Goal: Book appointment/travel/reservation

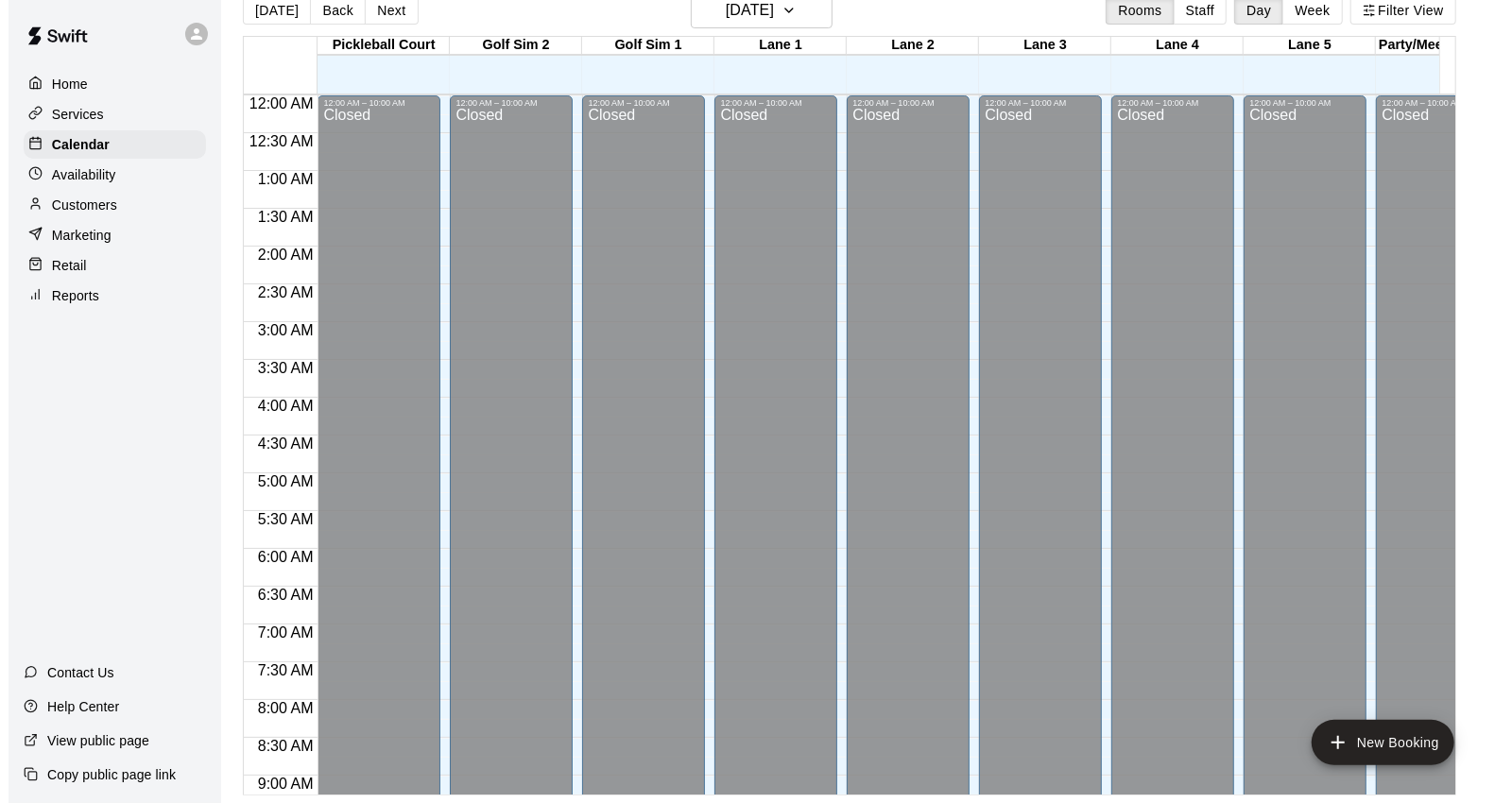
scroll to position [920, 0]
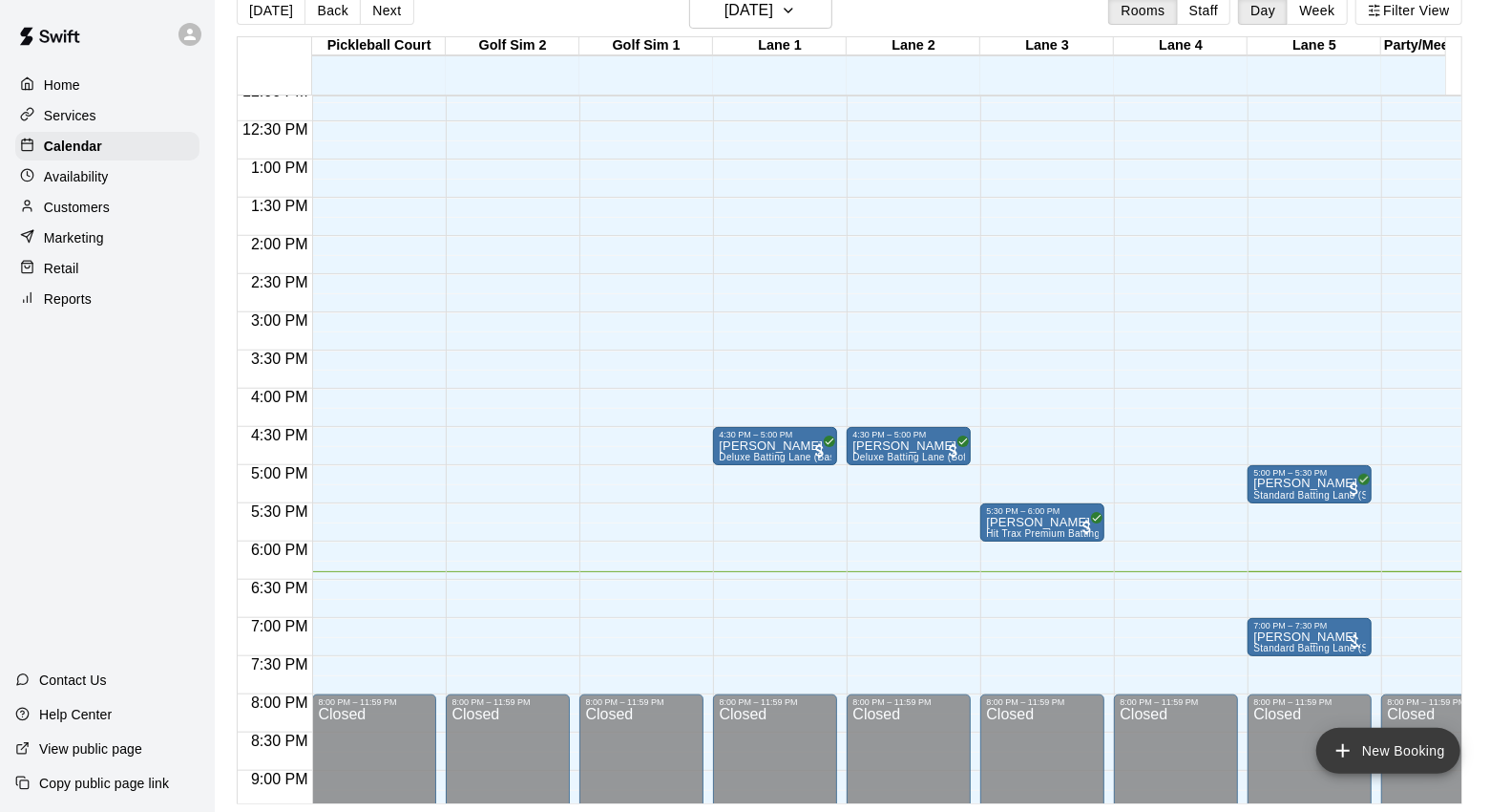
click at [1377, 747] on button "New Booking" at bounding box center [1389, 750] width 144 height 46
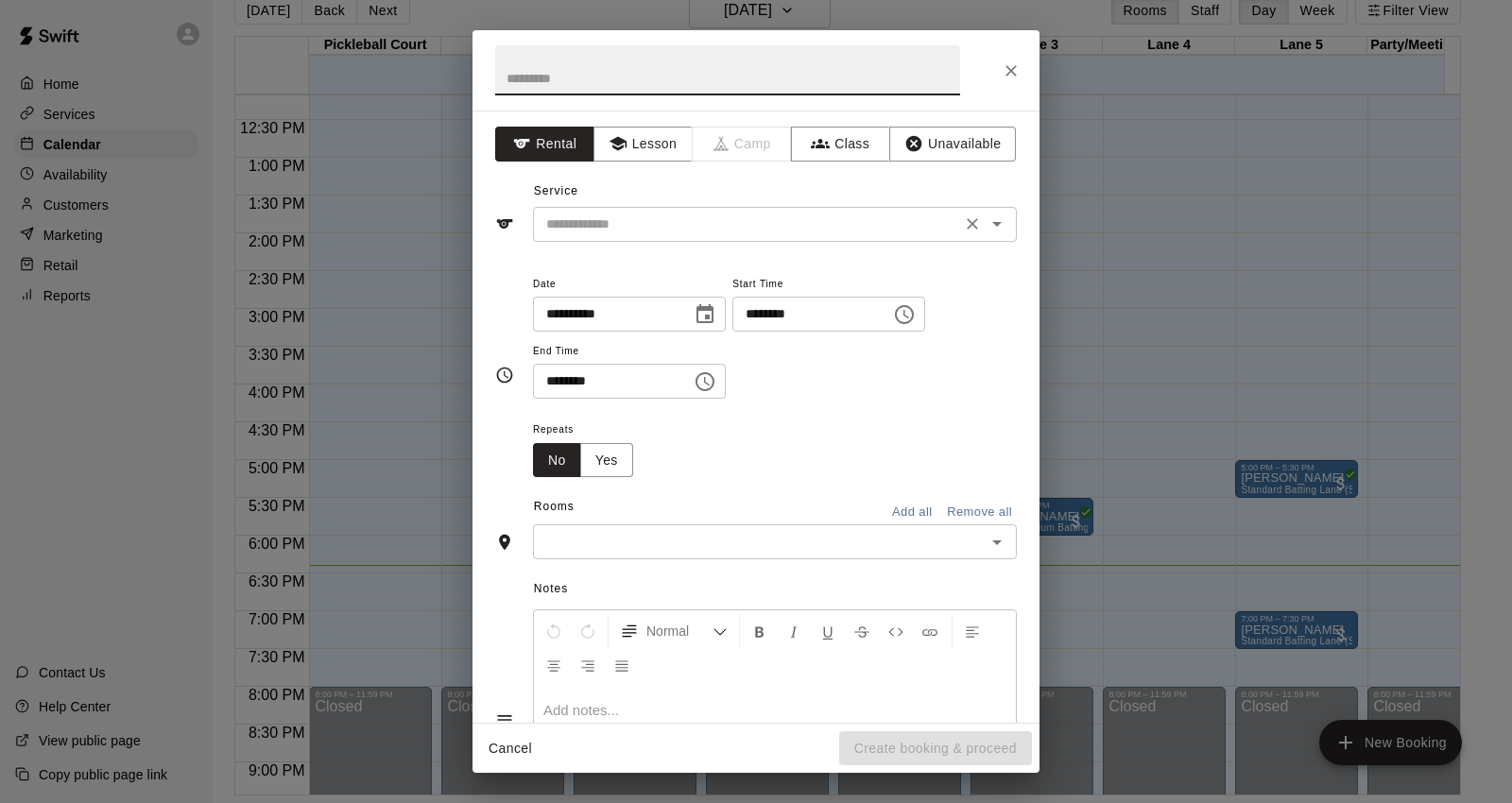
click at [637, 222] on input "text" at bounding box center [746, 224] width 417 height 24
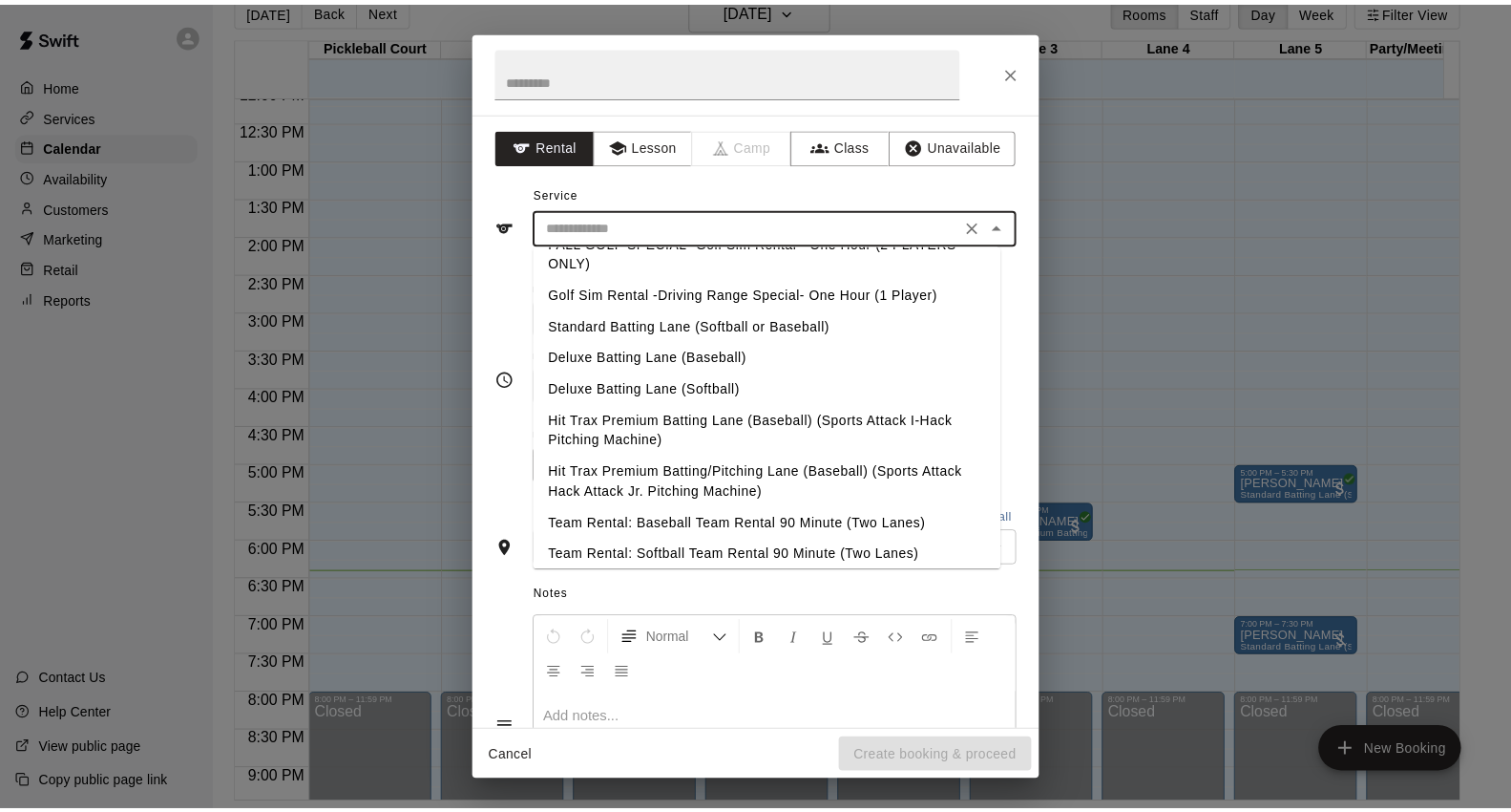
scroll to position [106, 0]
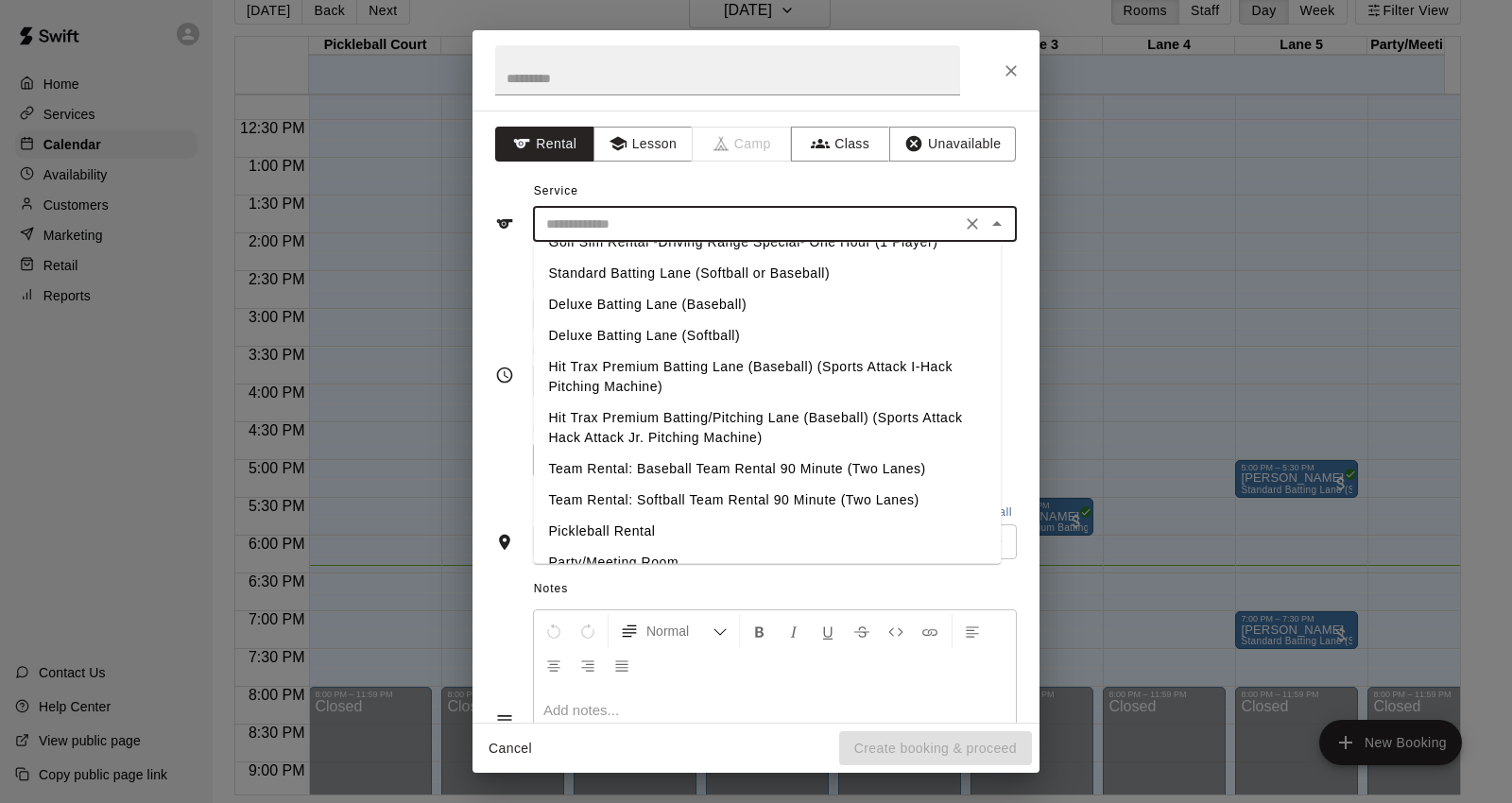
click at [687, 427] on li "Hit Trax Premium Batting/Pitching Lane (Baseball) (Sports Attack Hack Attack Jr…" at bounding box center [766, 428] width 468 height 51
type input "**********"
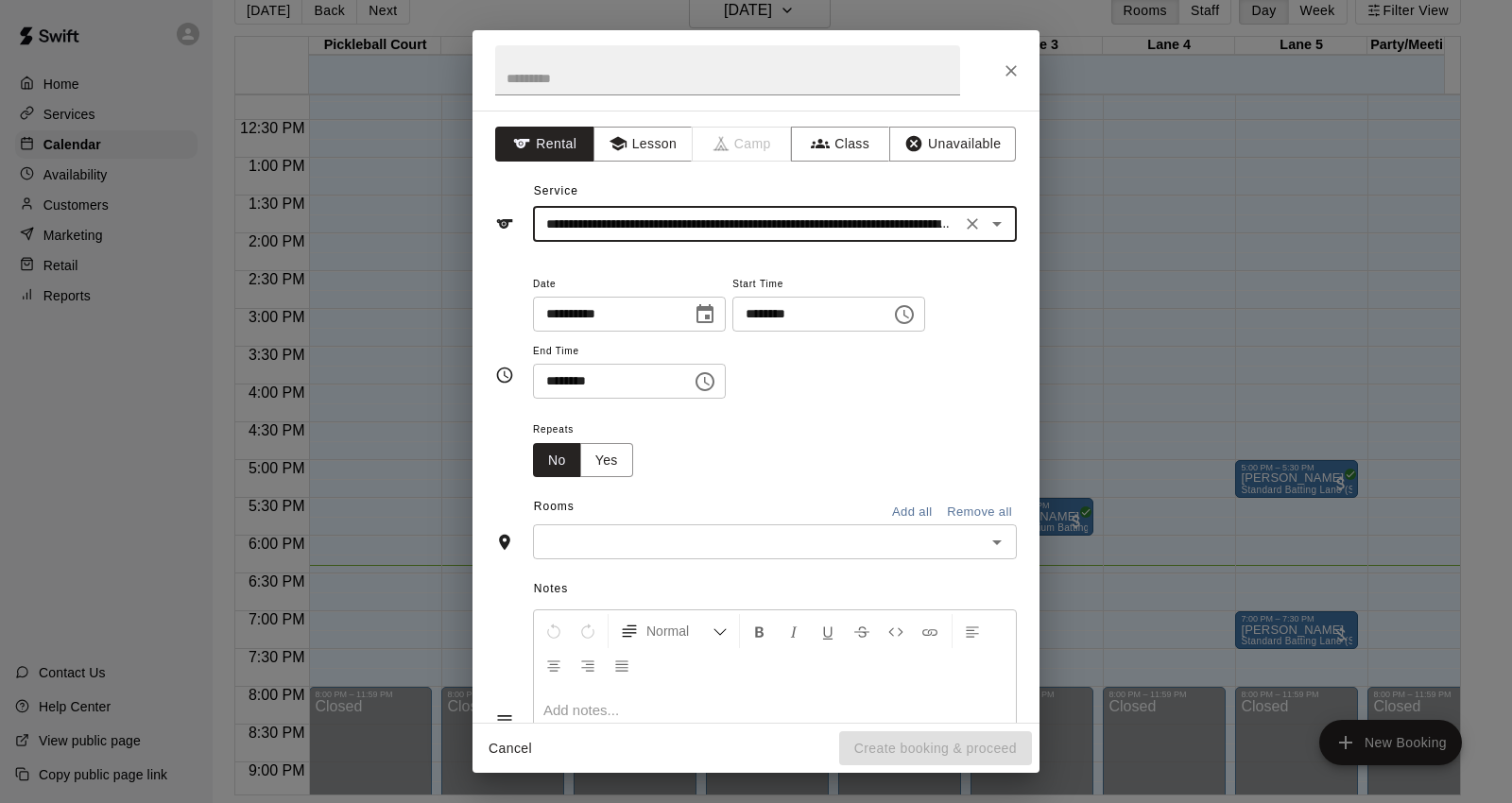
click at [781, 325] on input "********" at bounding box center [804, 313] width 145 height 35
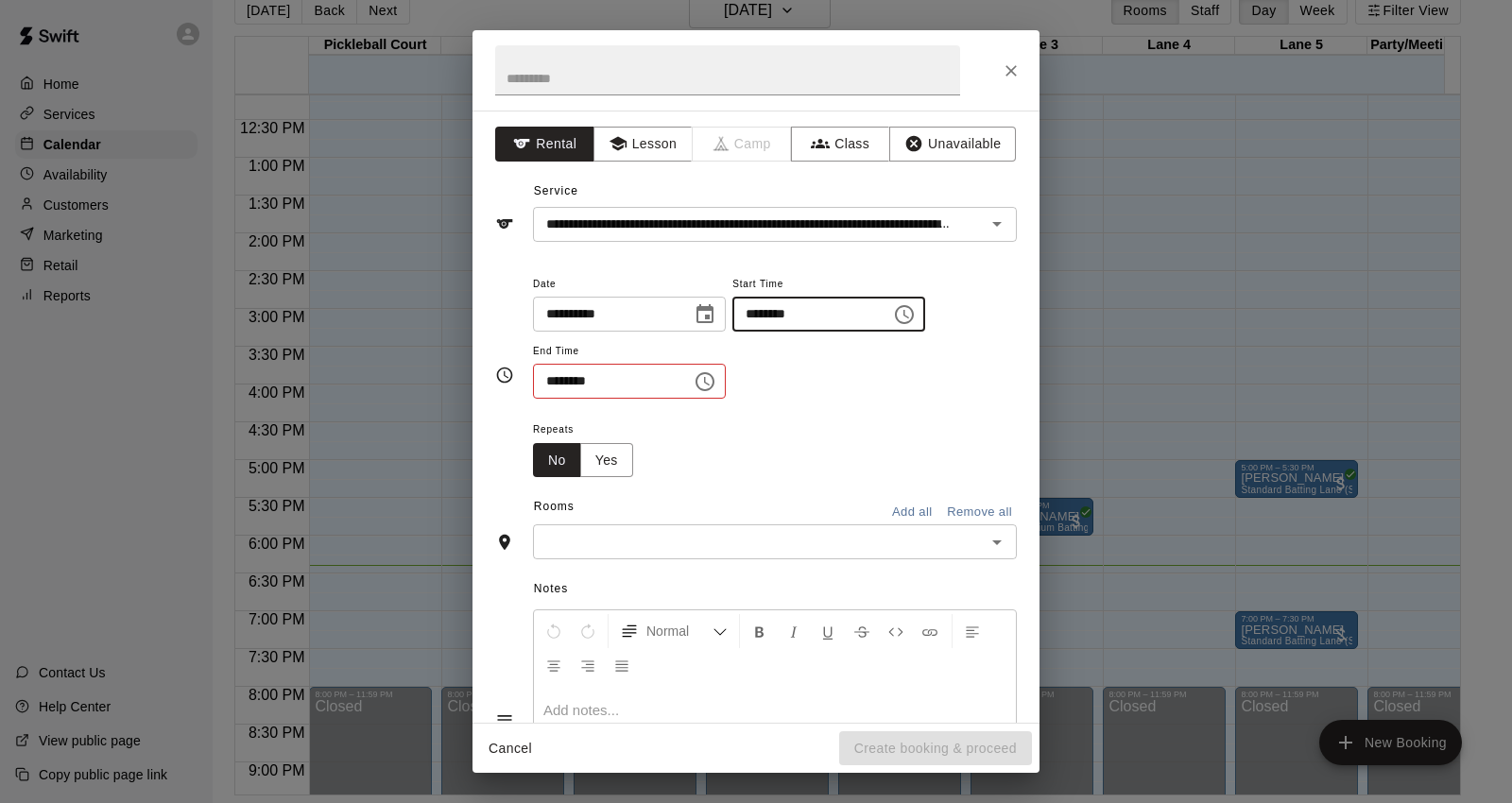
type input "********"
click at [536, 385] on input "********" at bounding box center [605, 381] width 145 height 35
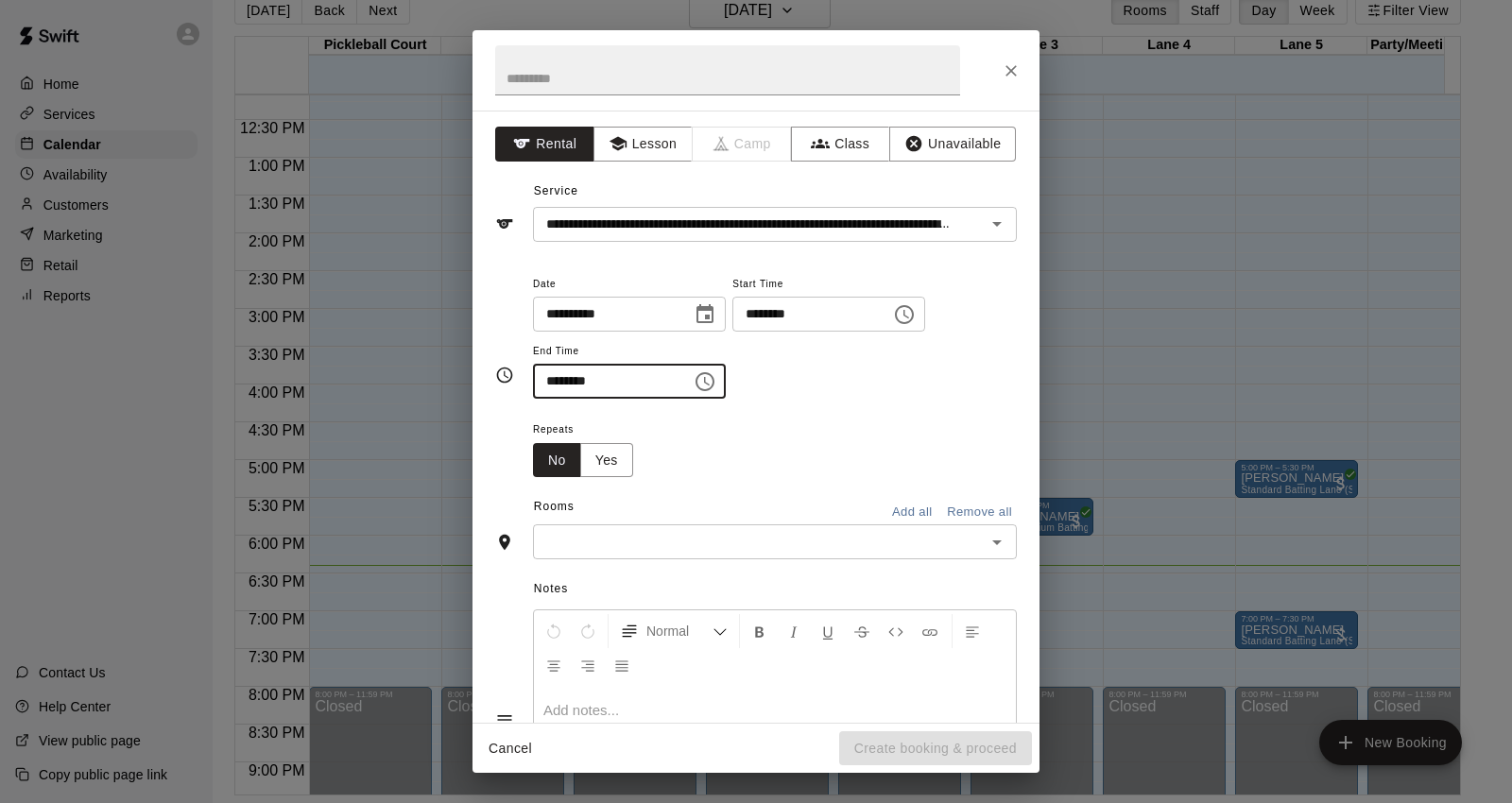
type input "********"
click at [676, 533] on input "text" at bounding box center [759, 542] width 441 height 24
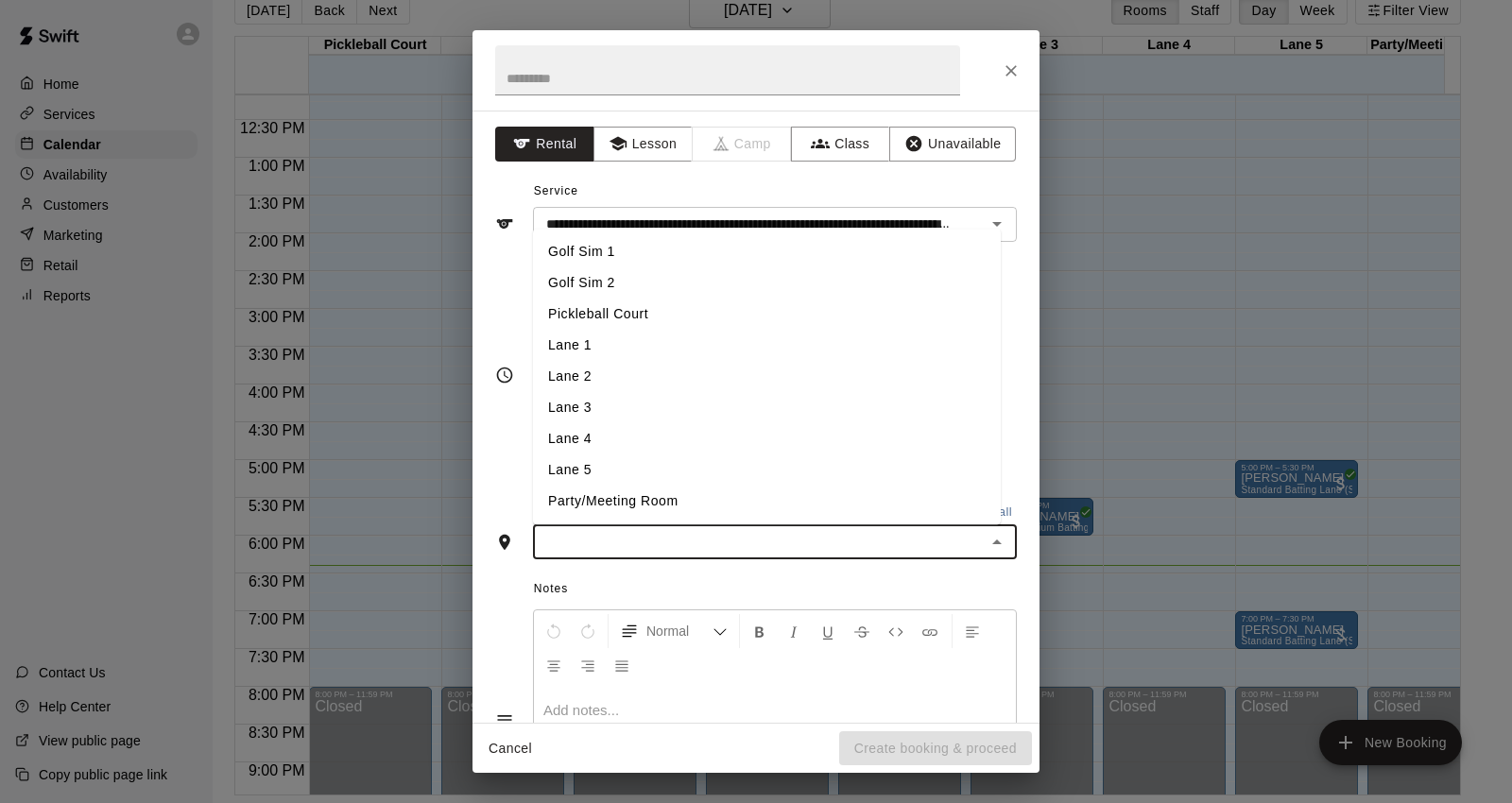
click at [666, 409] on li "Lane 3" at bounding box center [766, 408] width 468 height 32
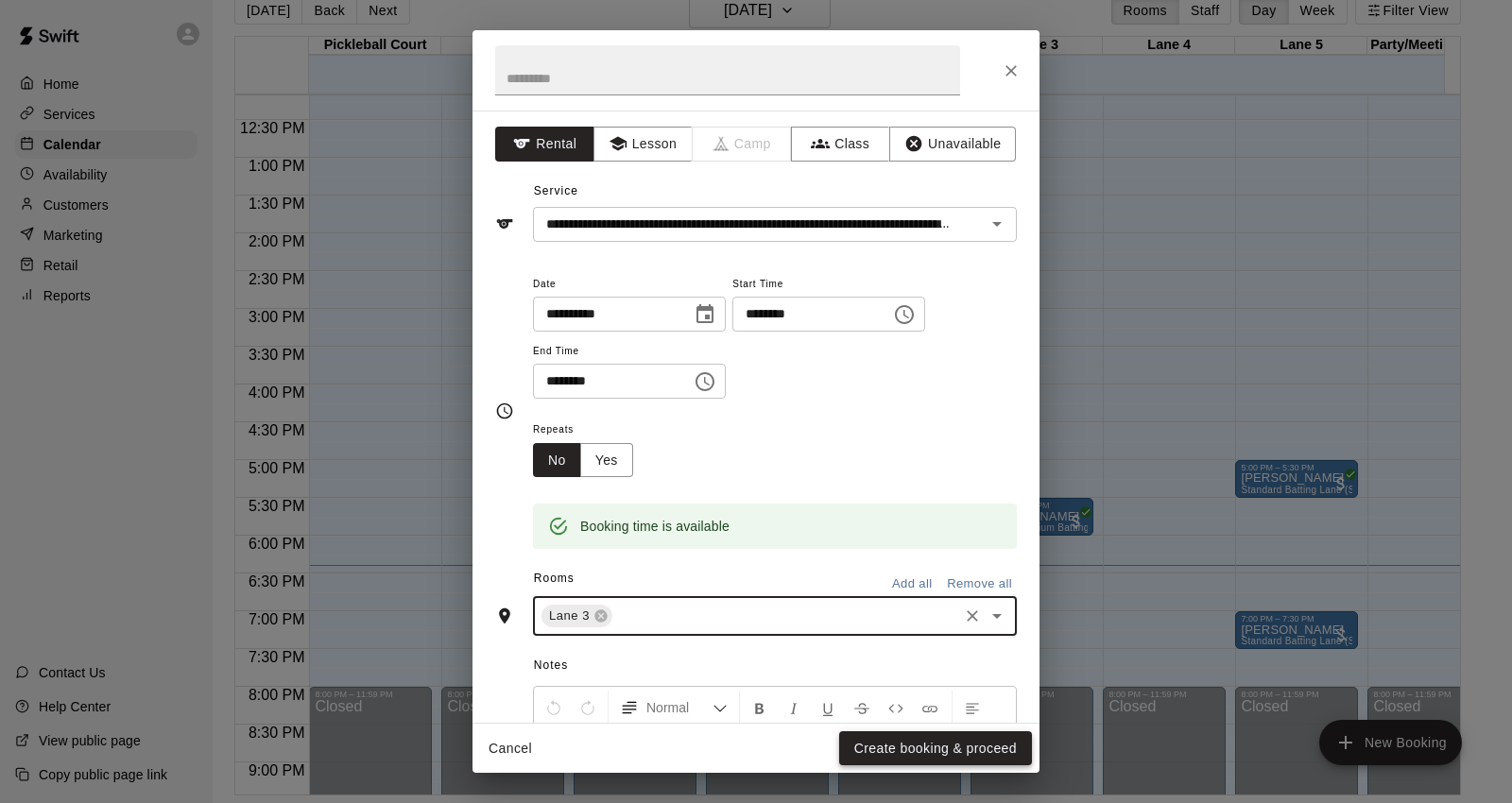
click at [928, 740] on button "Create booking & proceed" at bounding box center [935, 748] width 193 height 35
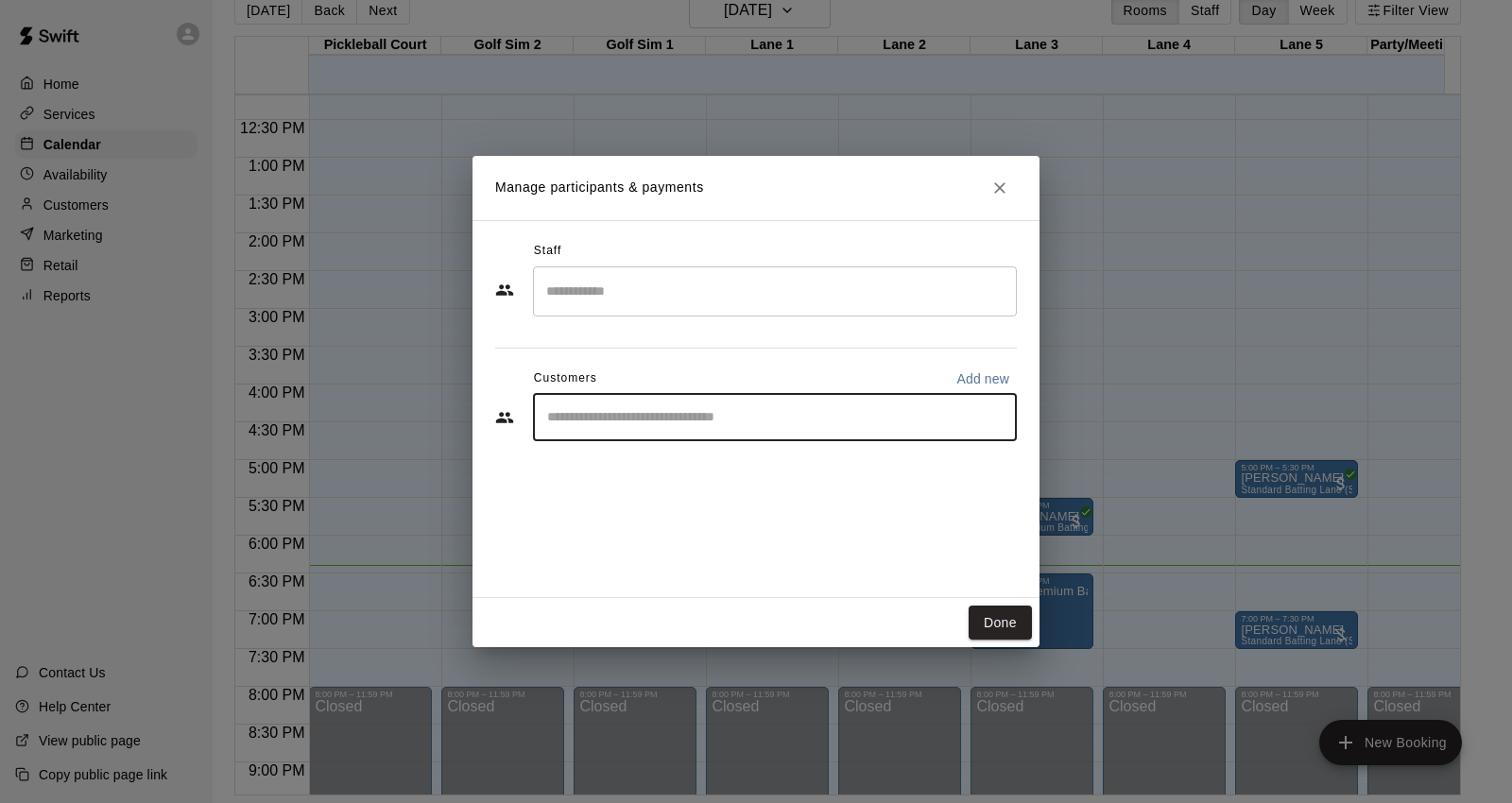
click at [766, 410] on input "Start typing to search customers..." at bounding box center [775, 416] width 467 height 19
type input "*"
type input "********"
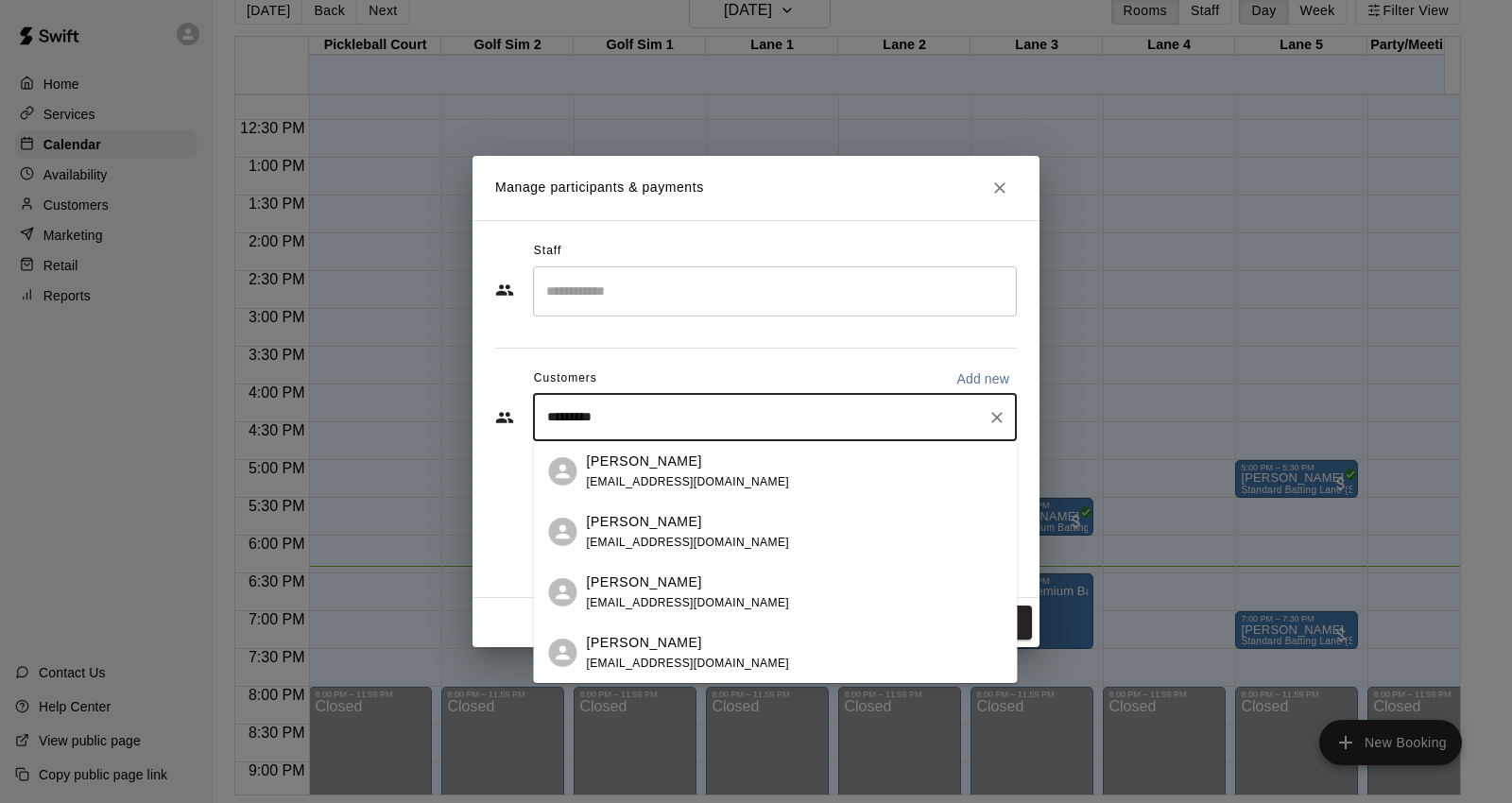
click at [609, 469] on p "[PERSON_NAME]" at bounding box center [643, 460] width 115 height 20
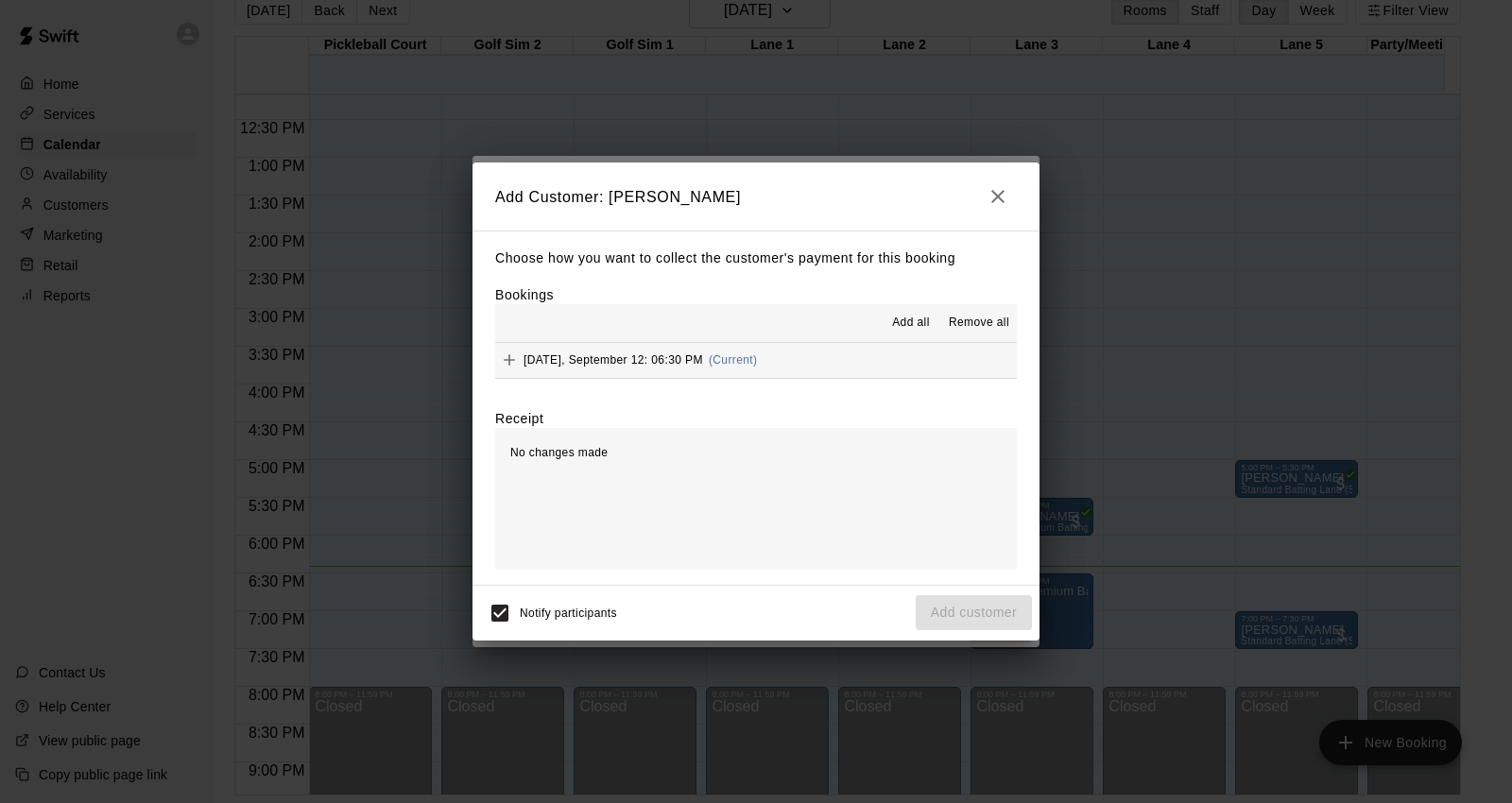
click at [837, 371] on button "[DATE], September 12: 06:30 PM (Current)" at bounding box center [755, 360] width 521 height 35
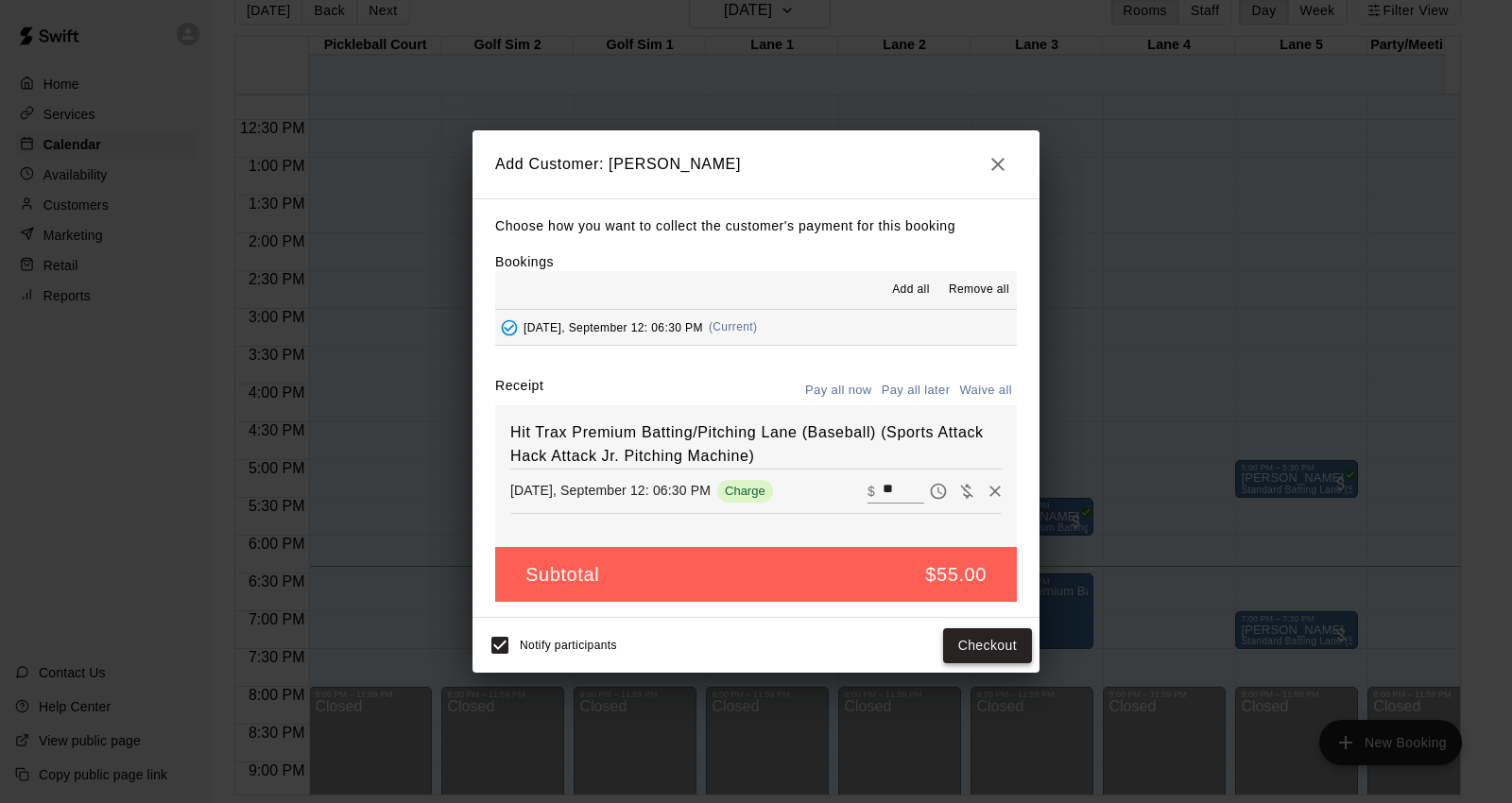
click at [978, 645] on button "Checkout" at bounding box center [988, 645] width 89 height 35
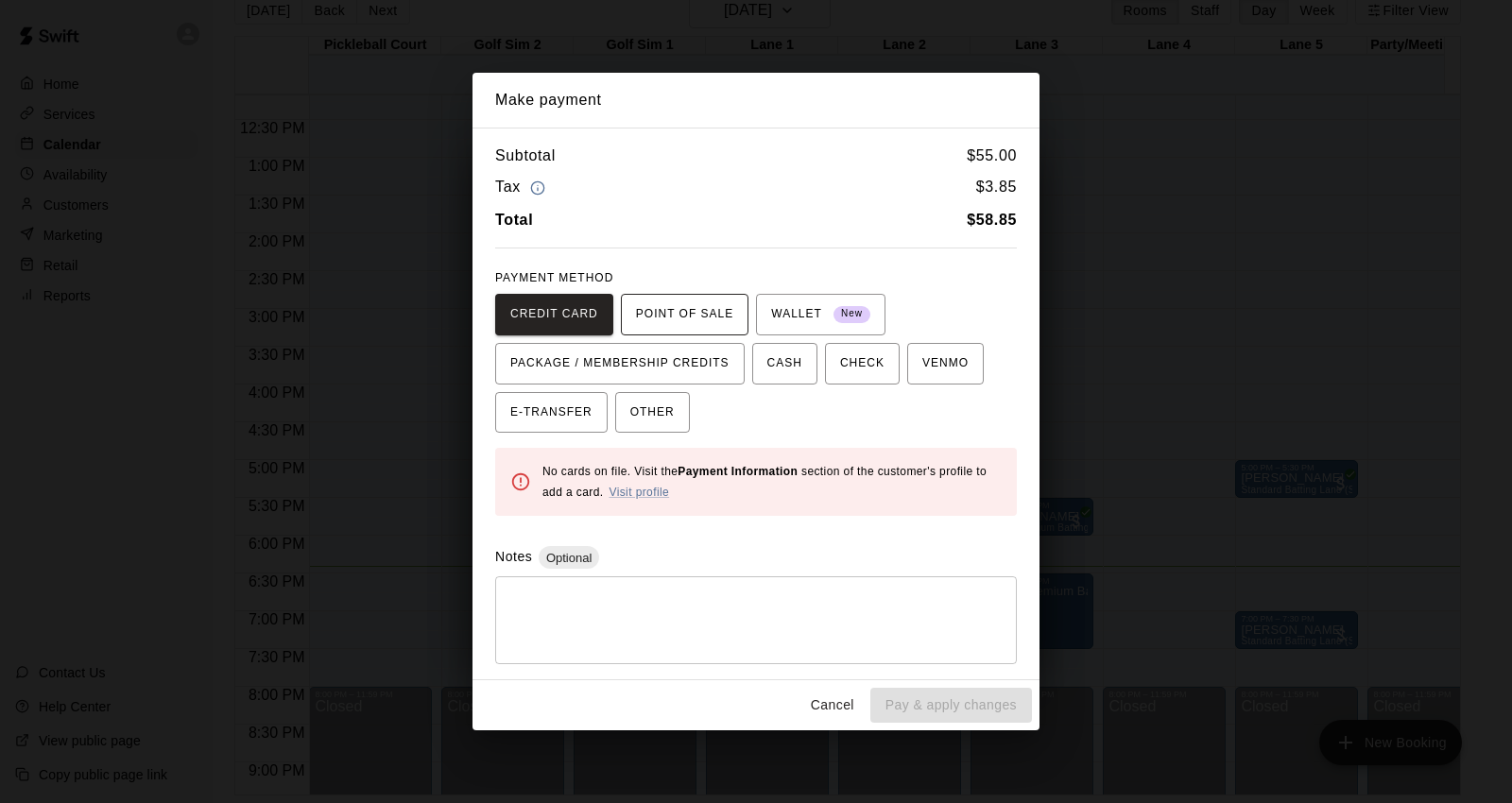
click at [681, 317] on span "POINT OF SALE" at bounding box center [685, 314] width 97 height 31
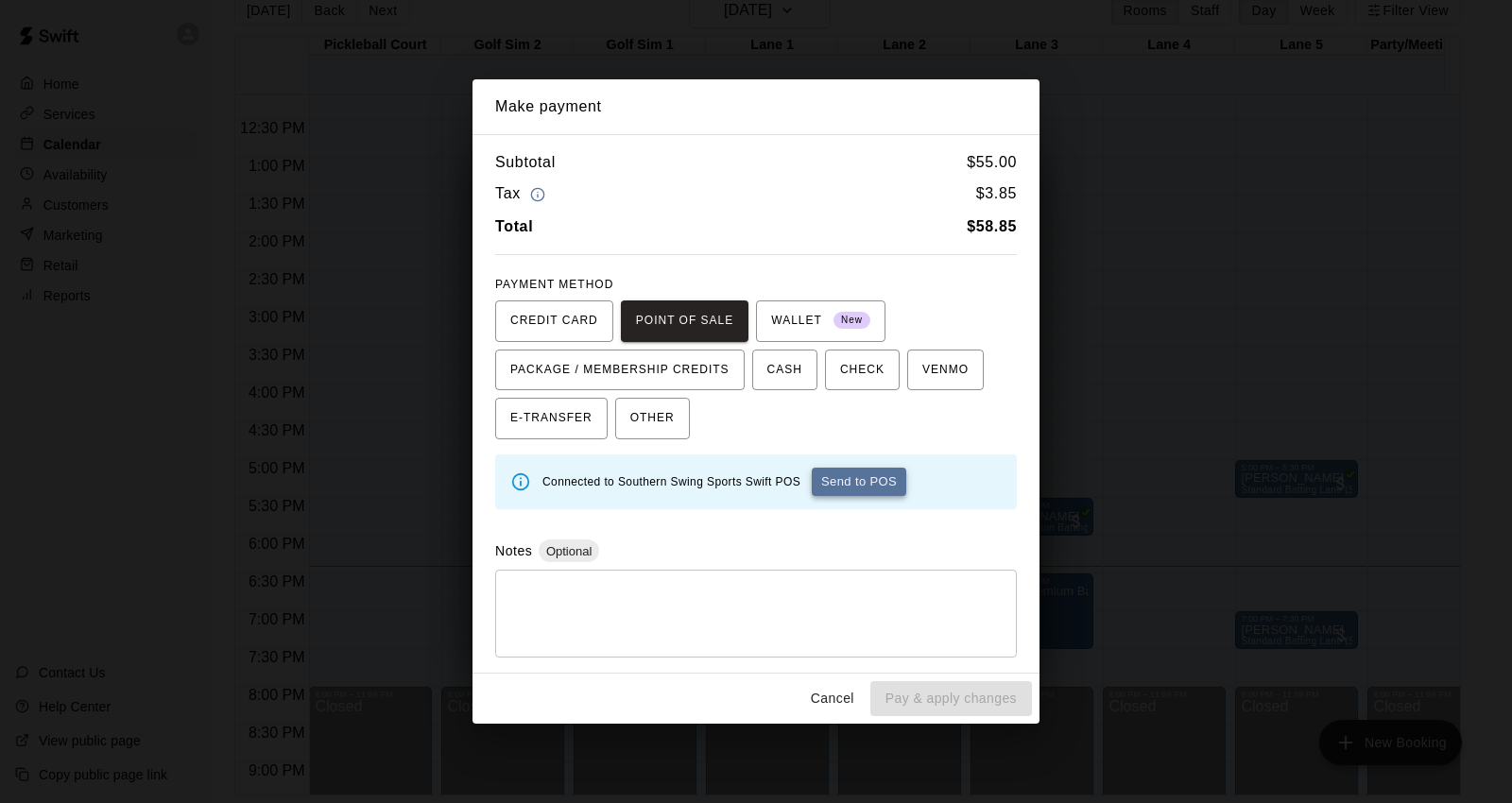
click at [857, 489] on button "Send to POS" at bounding box center [858, 482] width 94 height 29
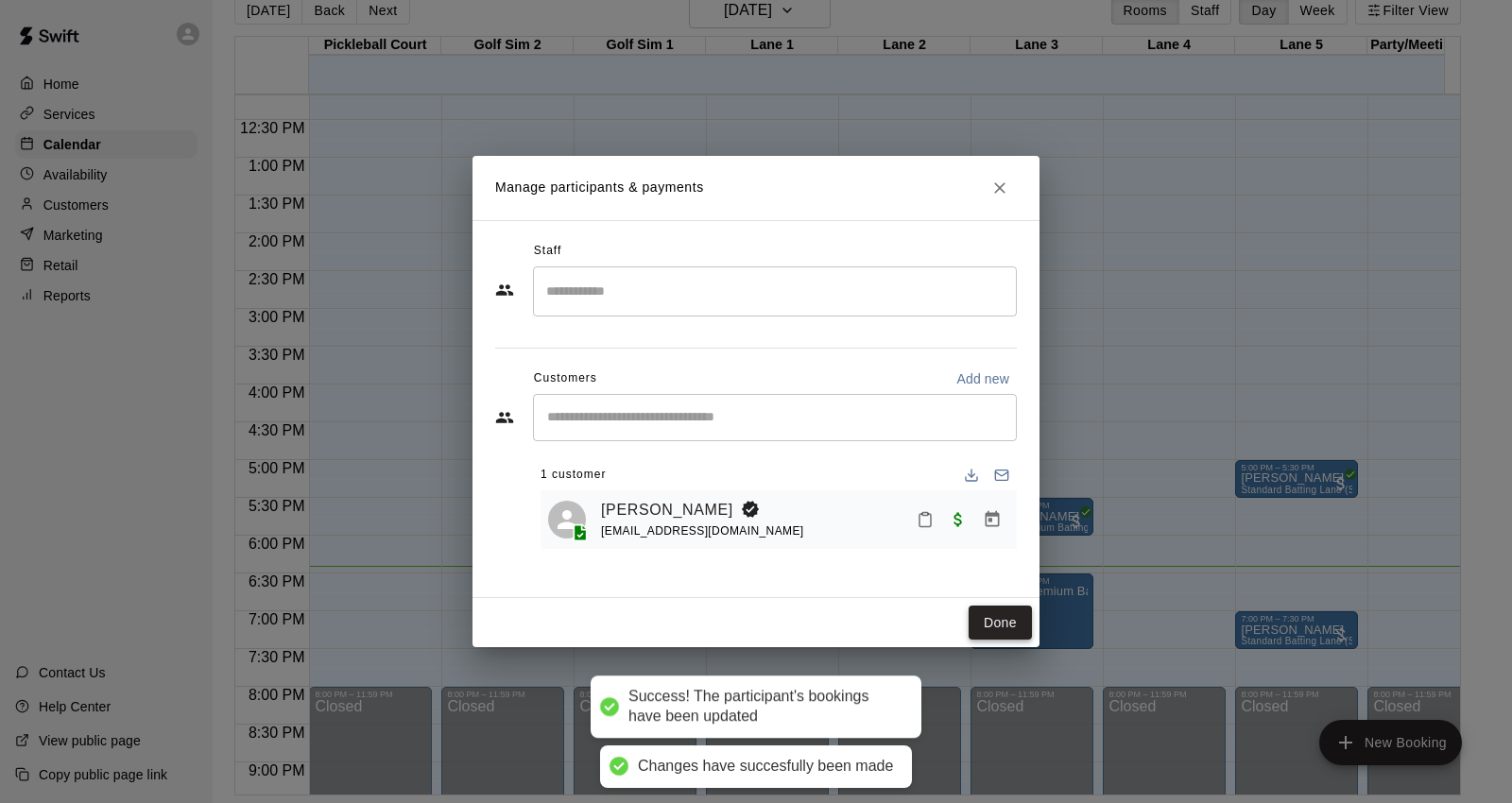
click at [985, 627] on button "Done" at bounding box center [1000, 622] width 63 height 35
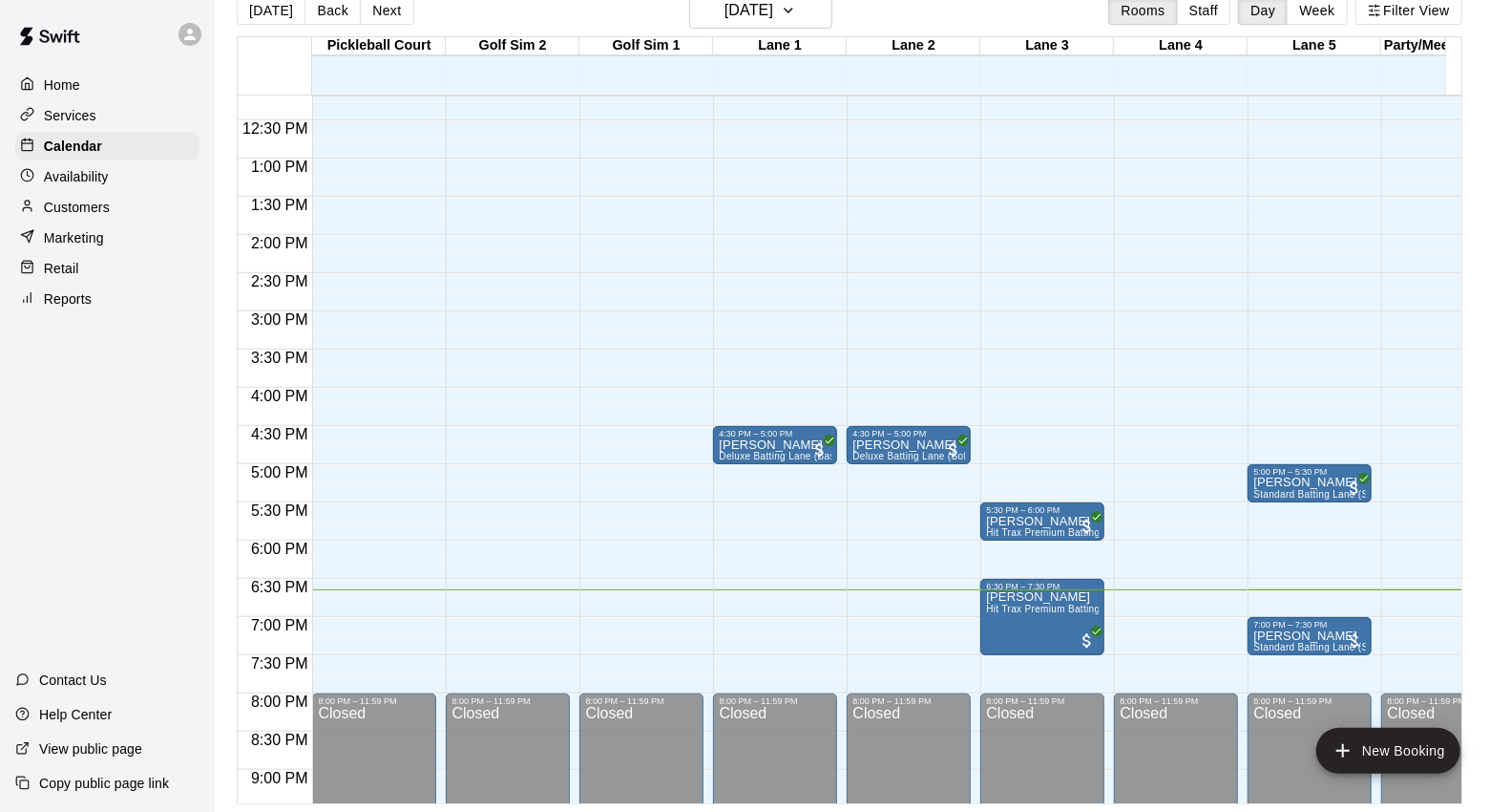
scroll to position [930, 0]
click at [385, 11] on button "Next" at bounding box center [386, 10] width 53 height 29
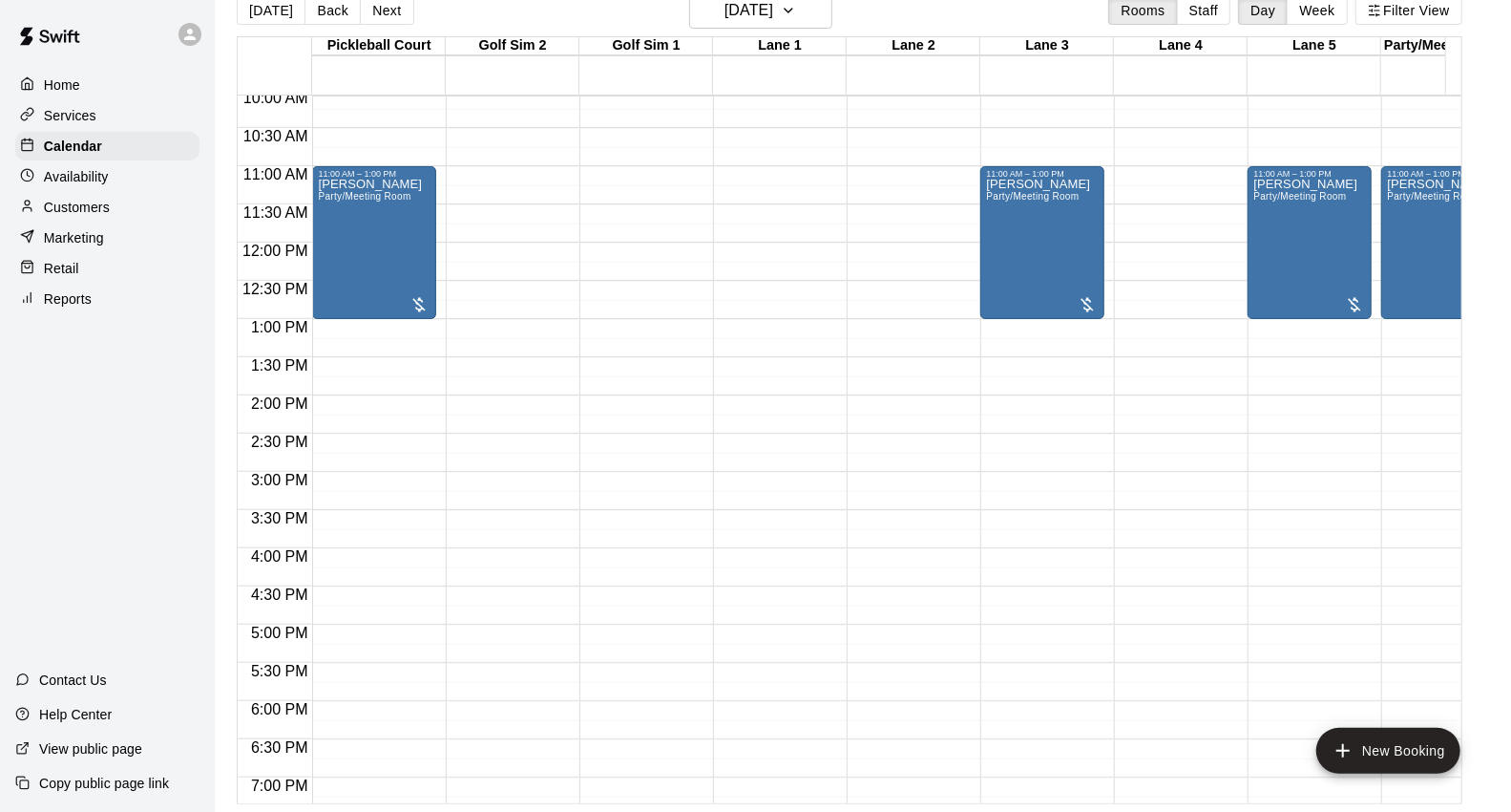
scroll to position [506, 0]
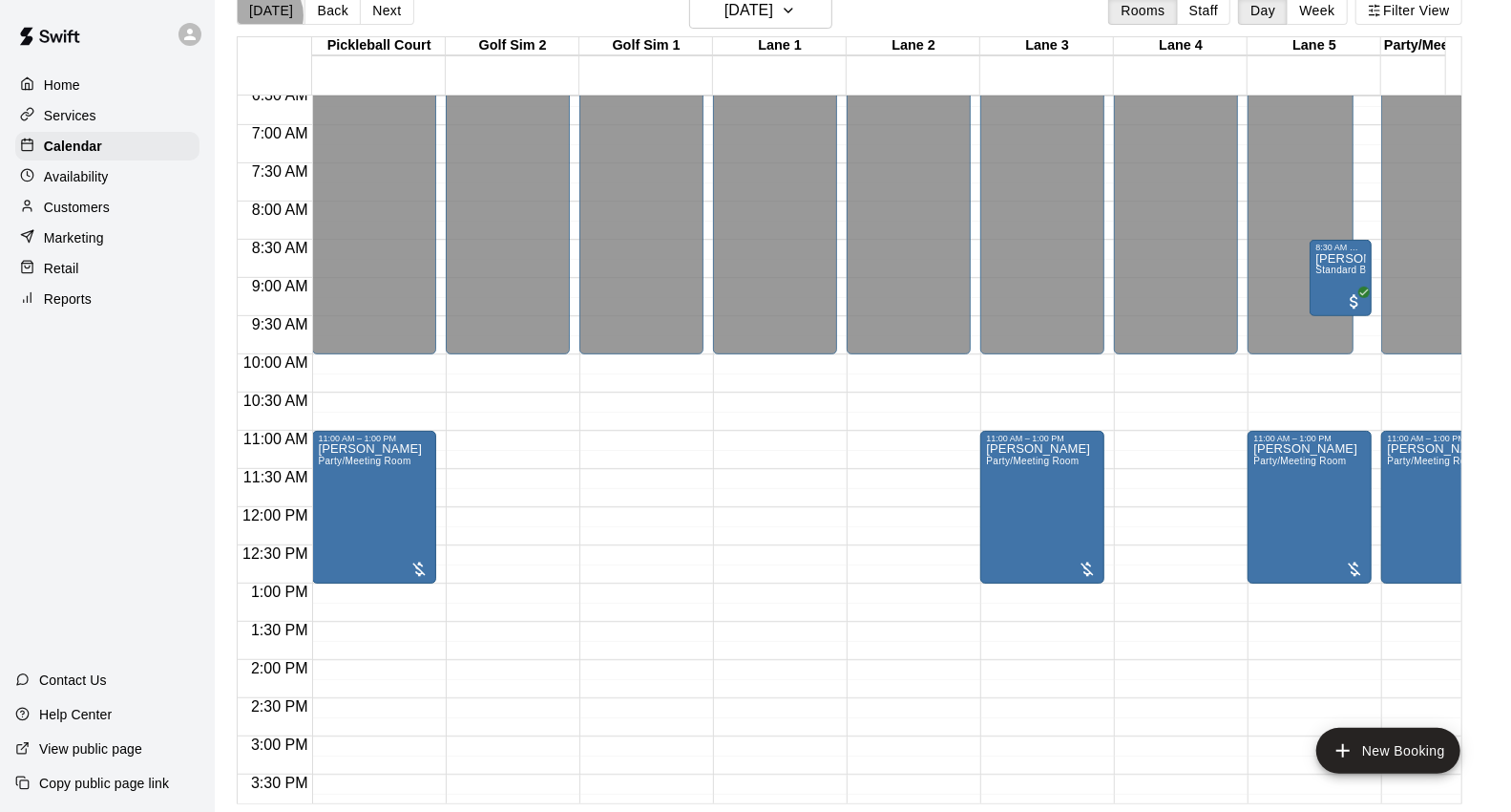
click at [261, 15] on button "[DATE]" at bounding box center [271, 10] width 69 height 29
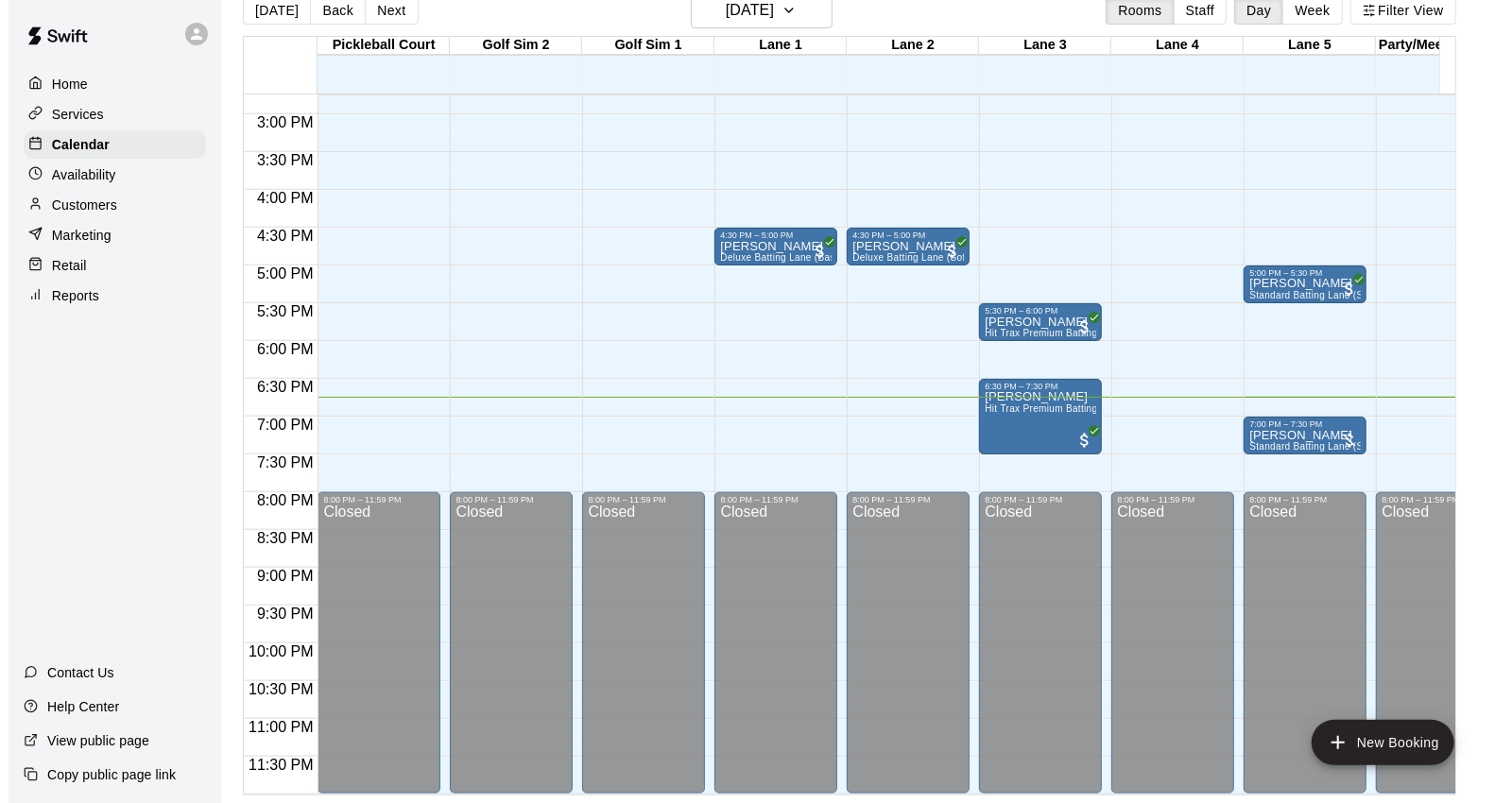
scroll to position [920, 0]
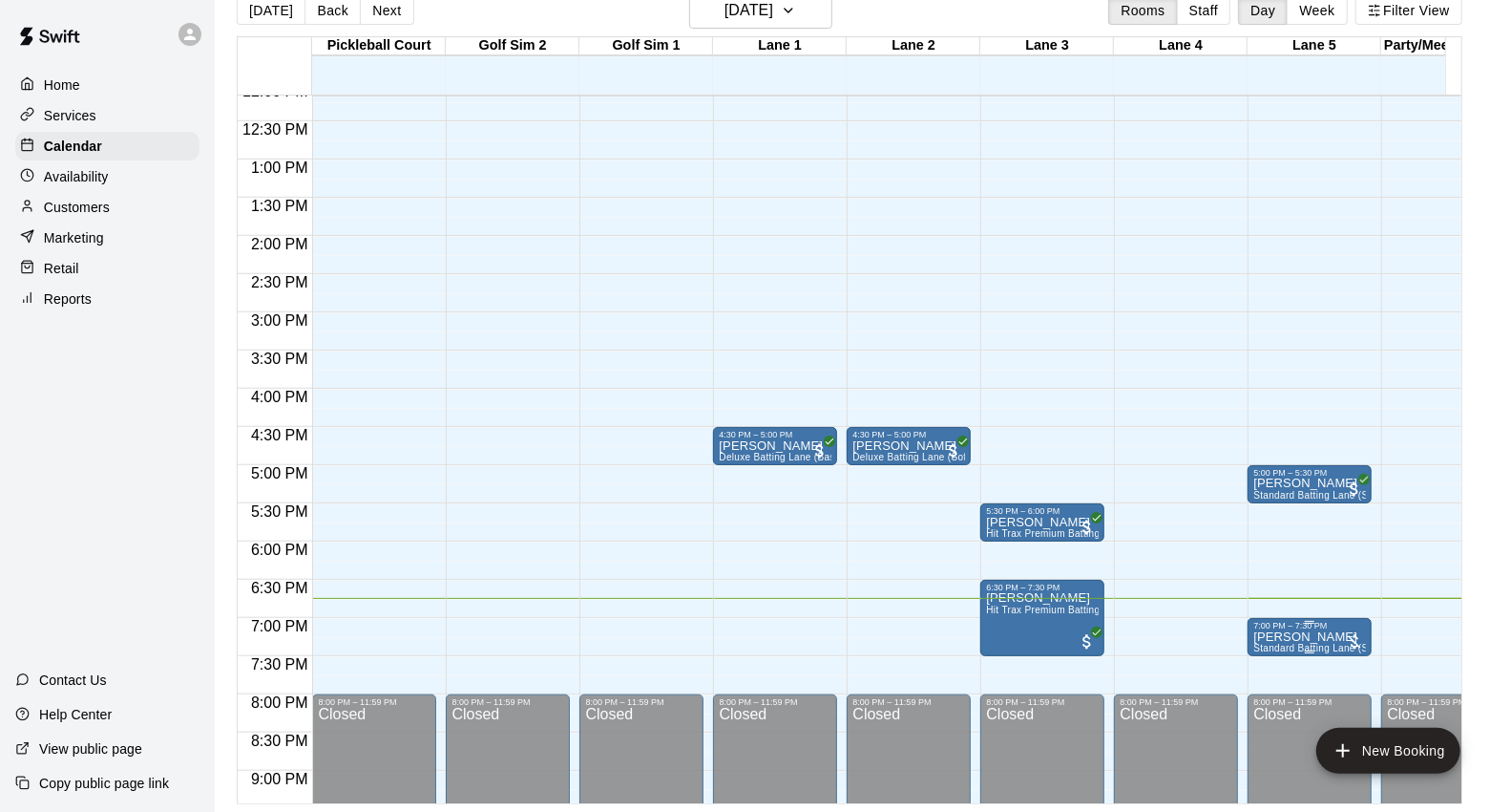
click at [1338, 622] on div at bounding box center [1310, 622] width 113 height 3
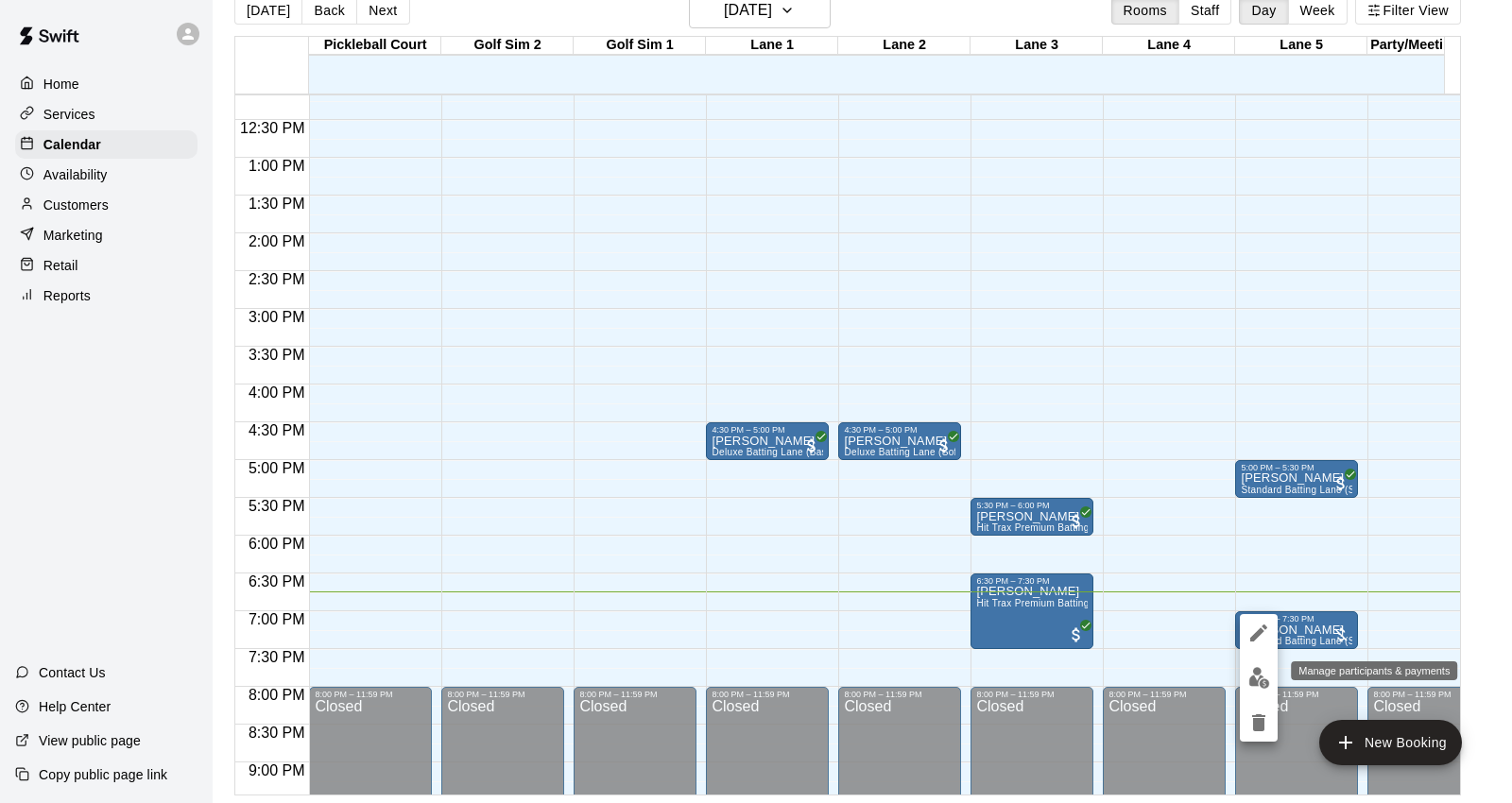
click at [1254, 668] on img "edit" at bounding box center [1259, 677] width 22 height 22
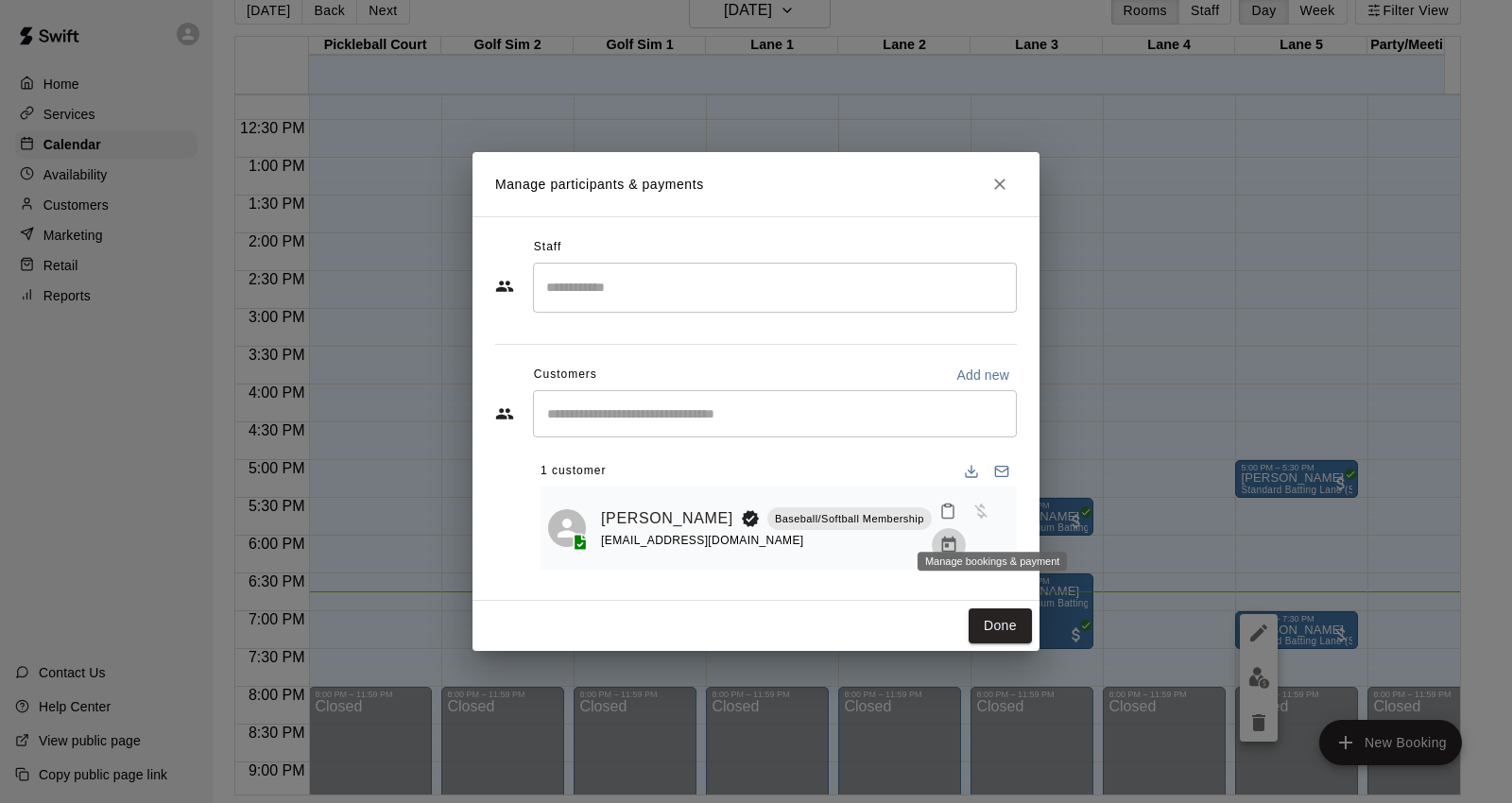
click at [966, 532] on button "Manage bookings & payment" at bounding box center [948, 545] width 34 height 34
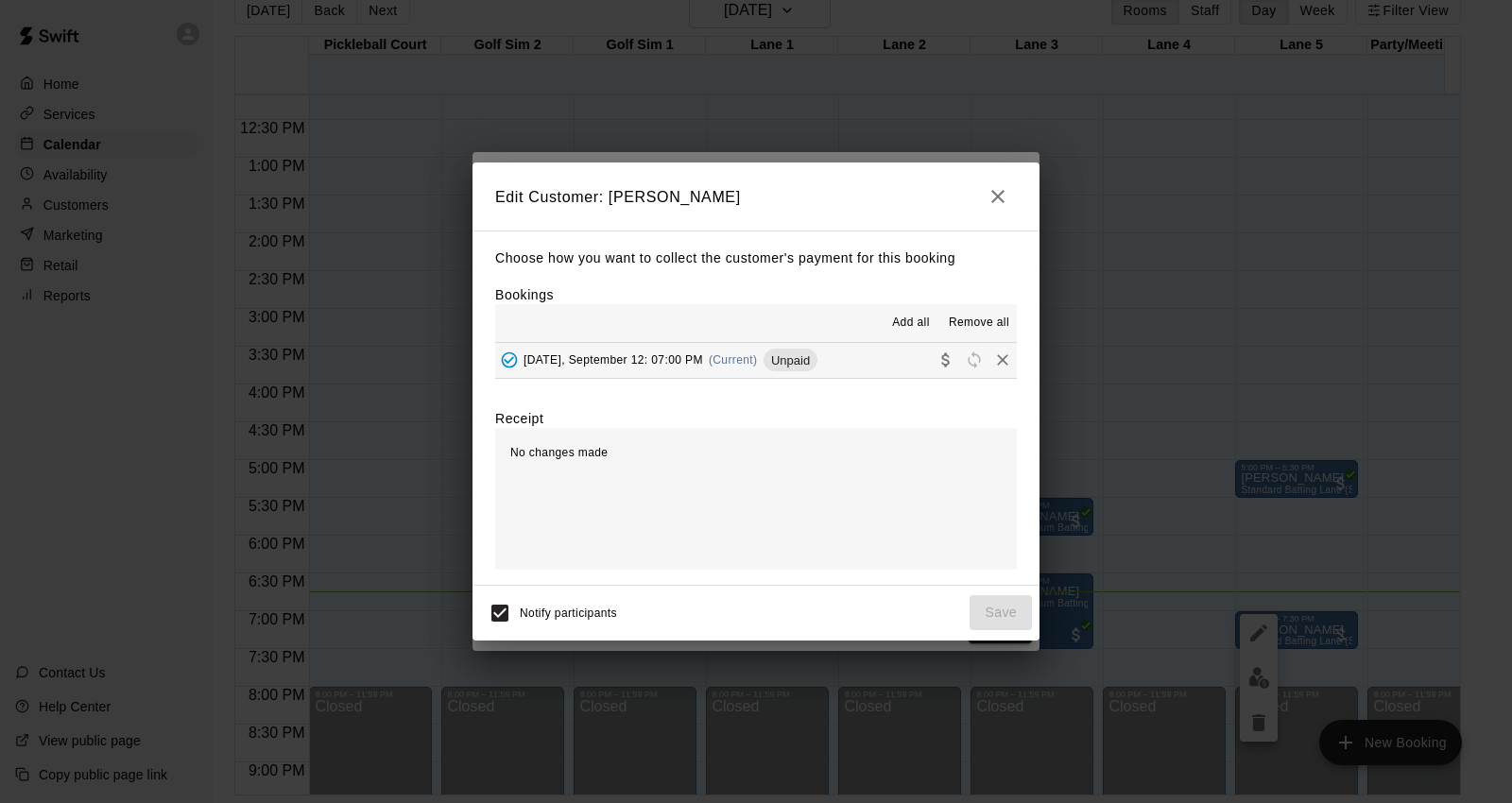
click at [748, 374] on div "[DATE], September 12: 07:00 PM (Current) Unpaid" at bounding box center [656, 359] width 323 height 29
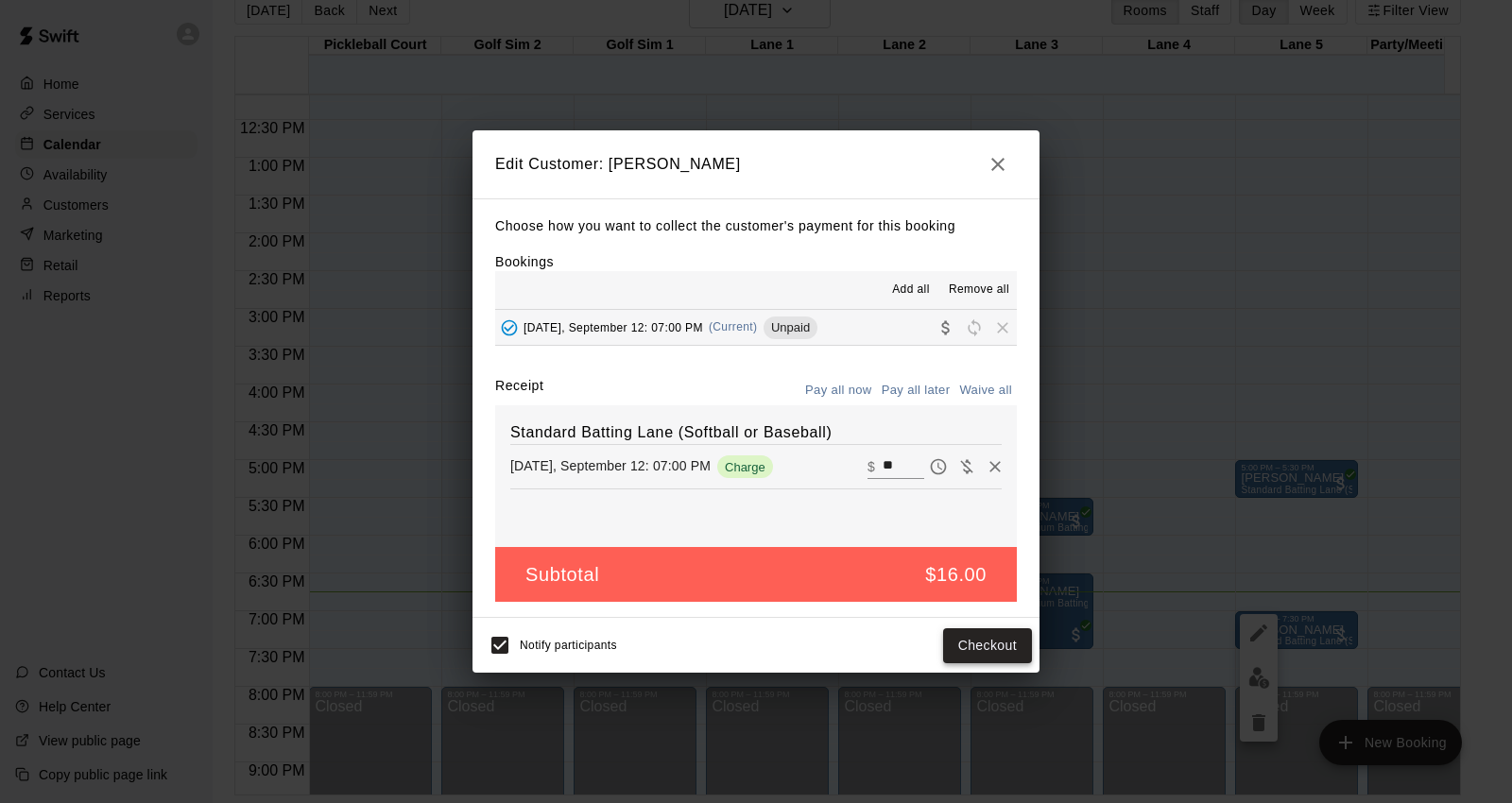
click at [988, 644] on button "Checkout" at bounding box center [988, 645] width 89 height 35
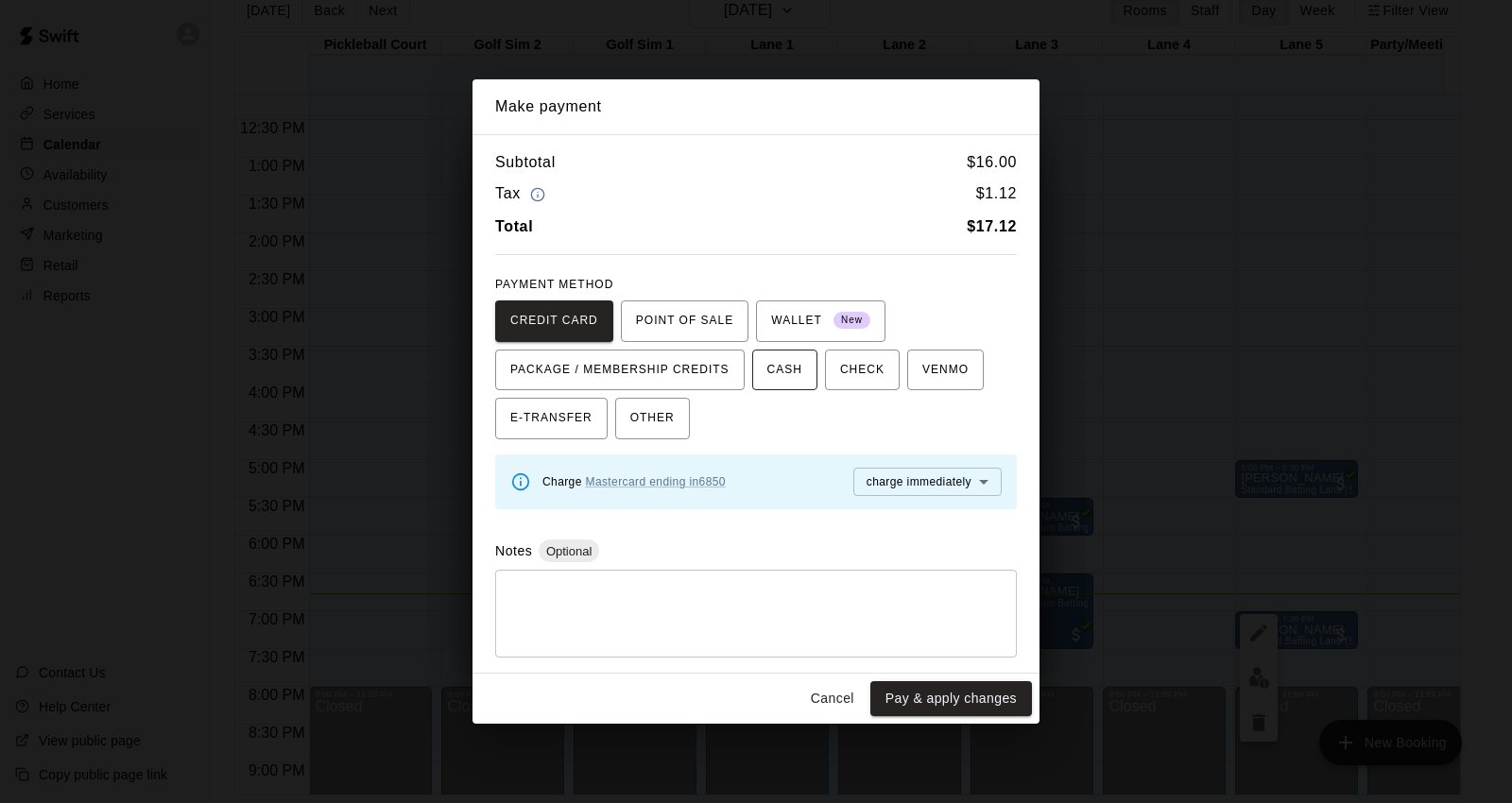
click at [783, 376] on span "CASH" at bounding box center [784, 370] width 35 height 31
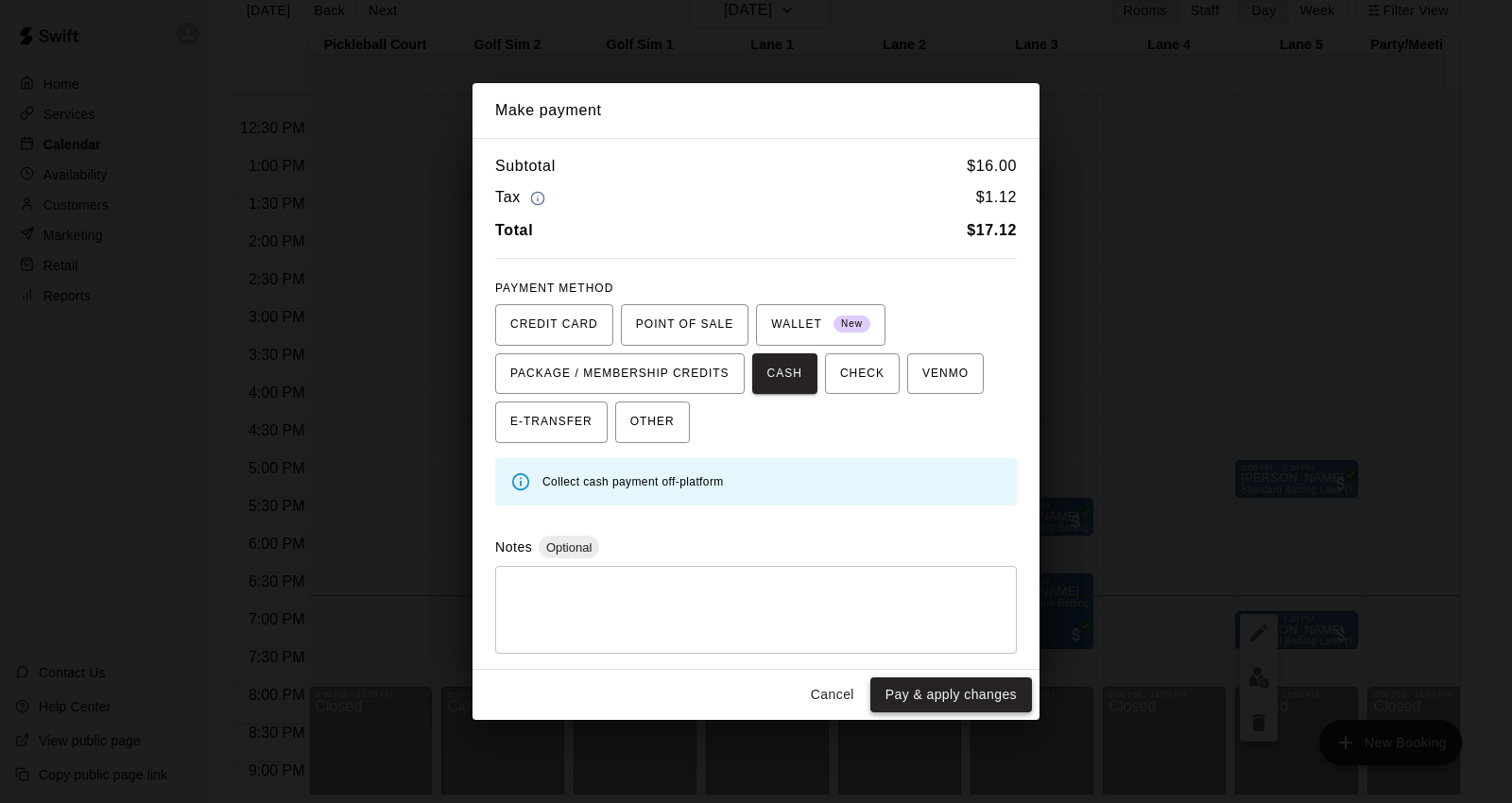
click at [939, 701] on button "Pay & apply changes" at bounding box center [950, 694] width 161 height 35
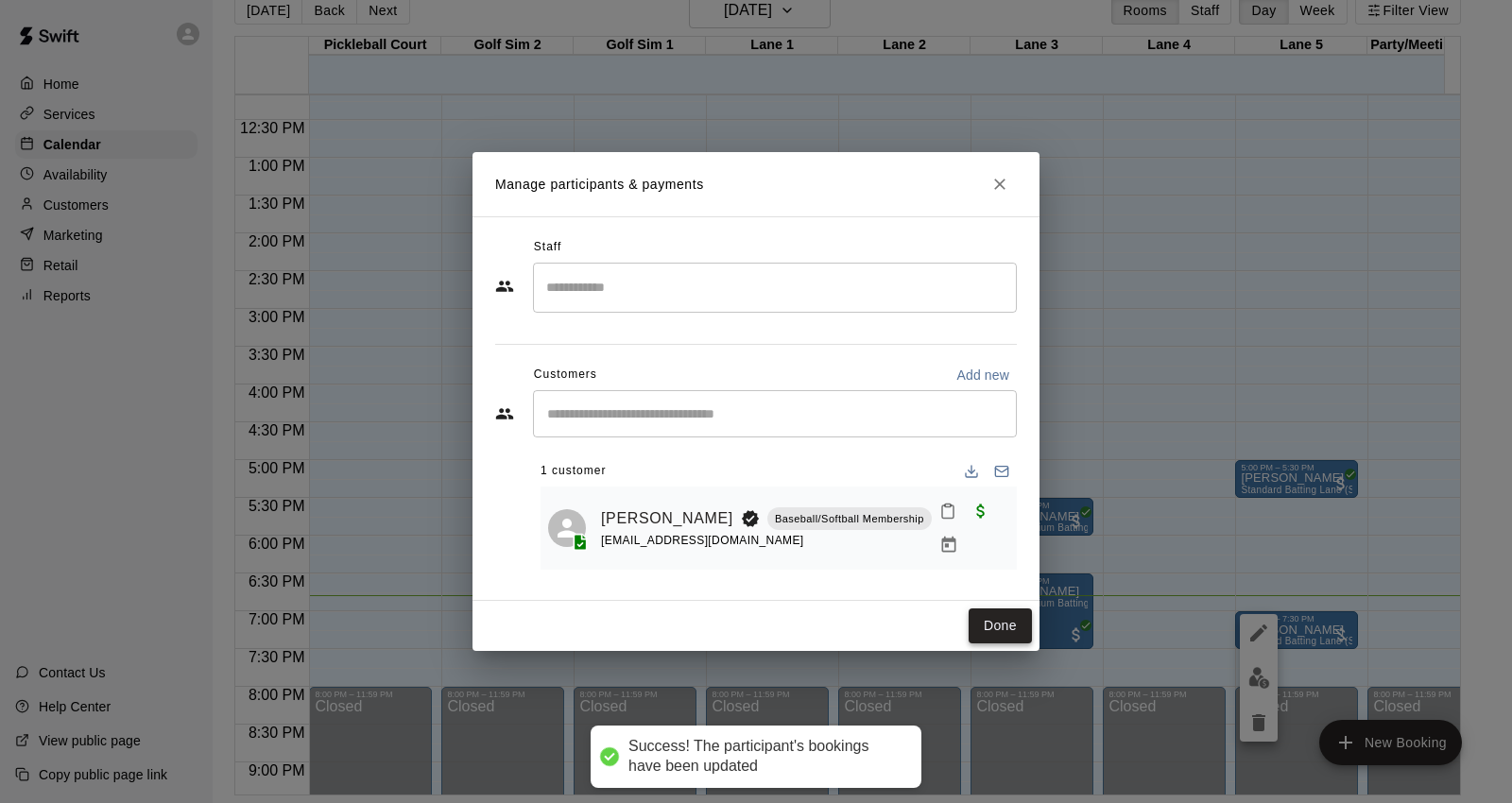
click at [1002, 623] on button "Done" at bounding box center [1000, 625] width 63 height 35
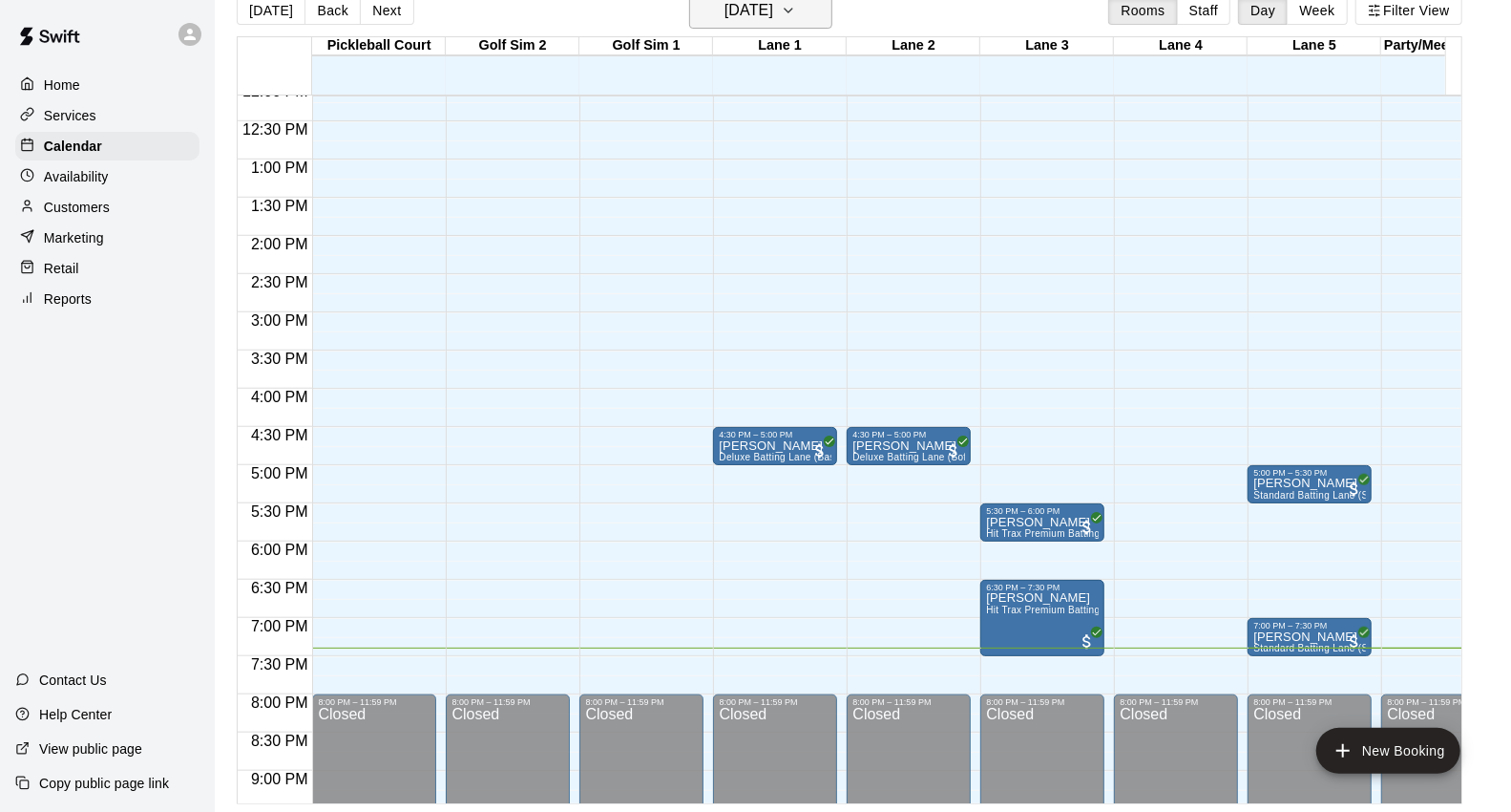
click at [796, 15] on icon "button" at bounding box center [788, 10] width 15 height 23
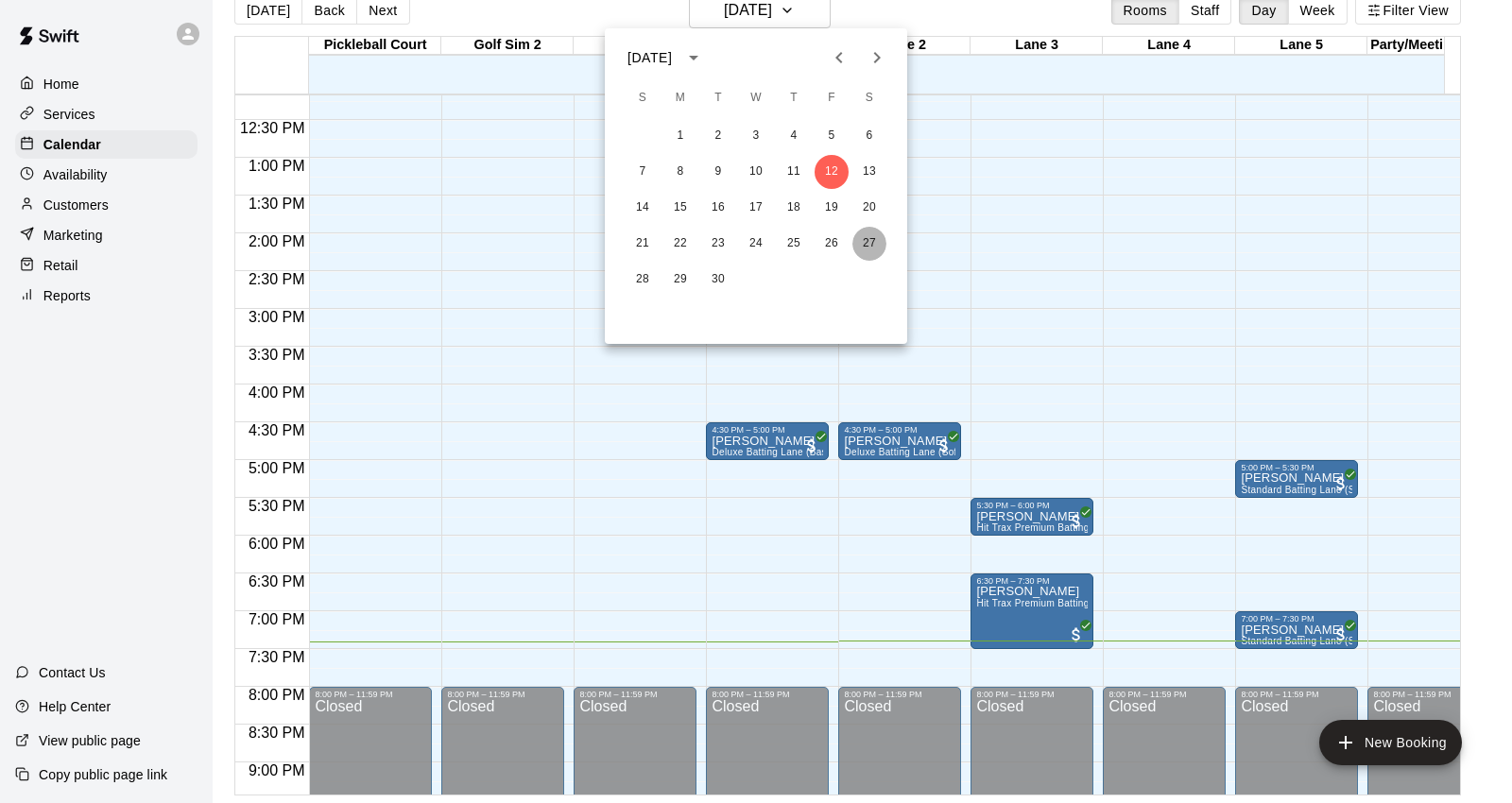
click at [867, 230] on button "27" at bounding box center [869, 243] width 34 height 34
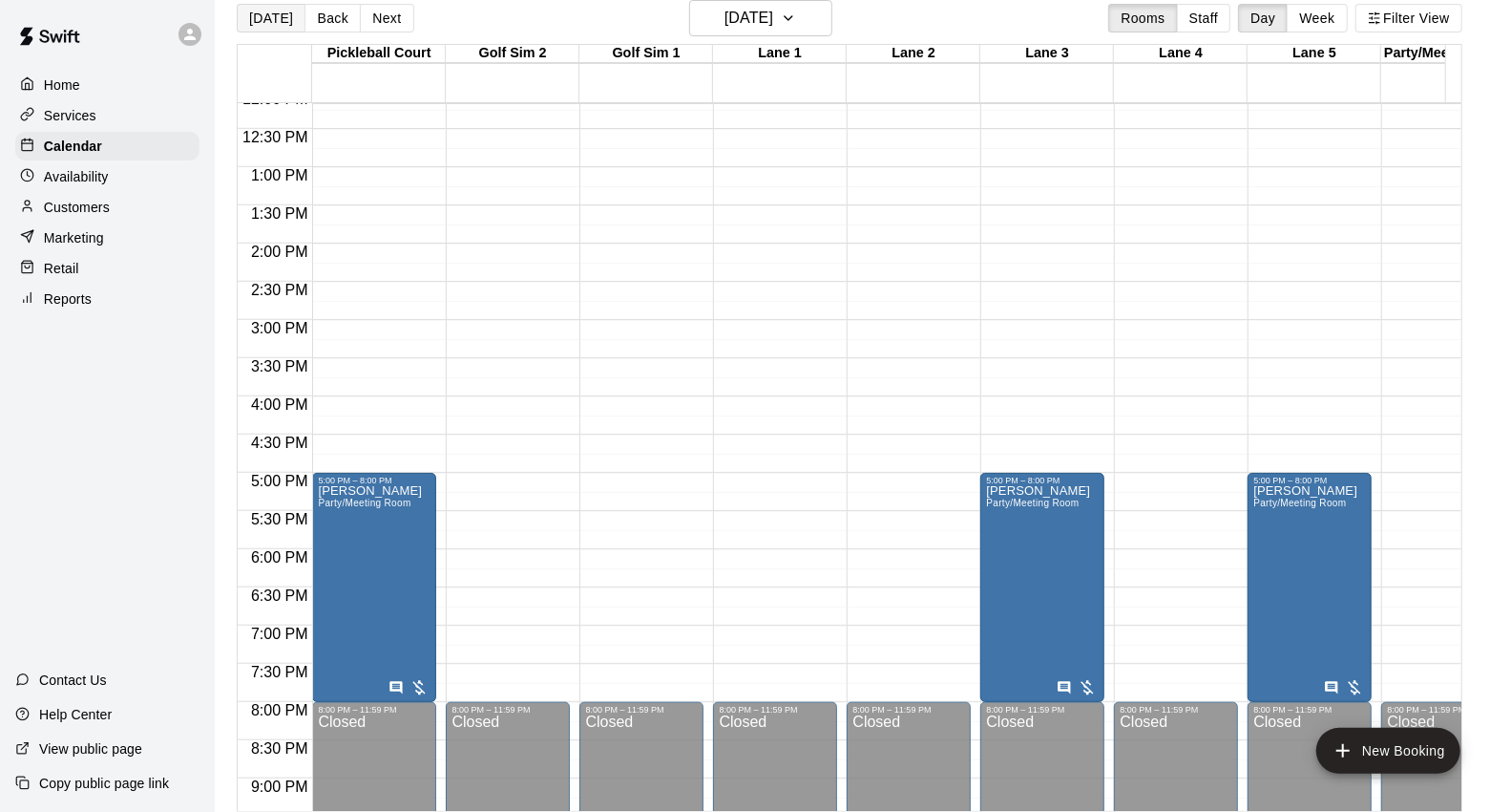
click at [265, 17] on button "[DATE]" at bounding box center [271, 18] width 69 height 29
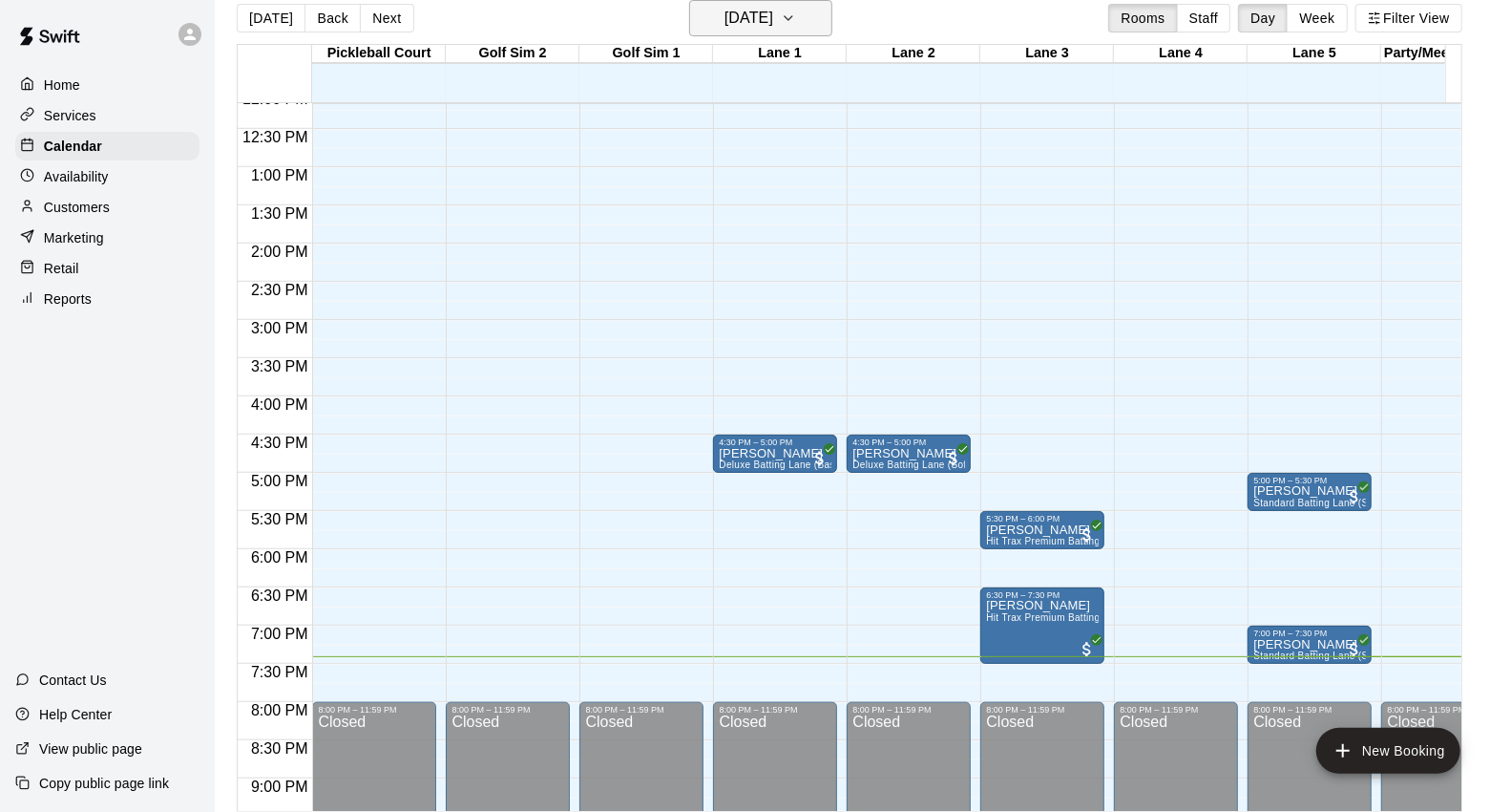
click at [796, 19] on icon "button" at bounding box center [788, 18] width 15 height 23
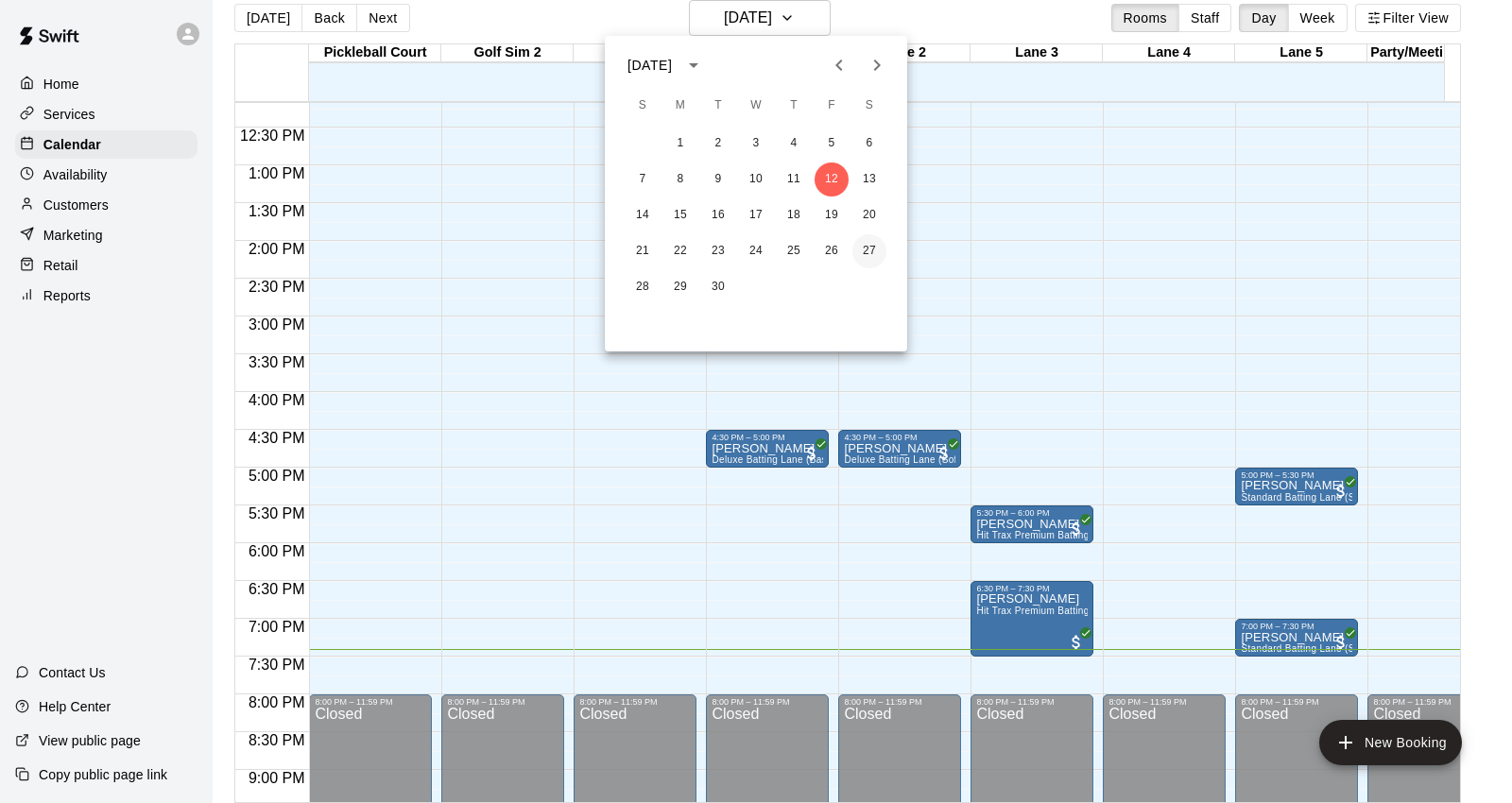
click at [867, 243] on button "27" at bounding box center [869, 251] width 34 height 34
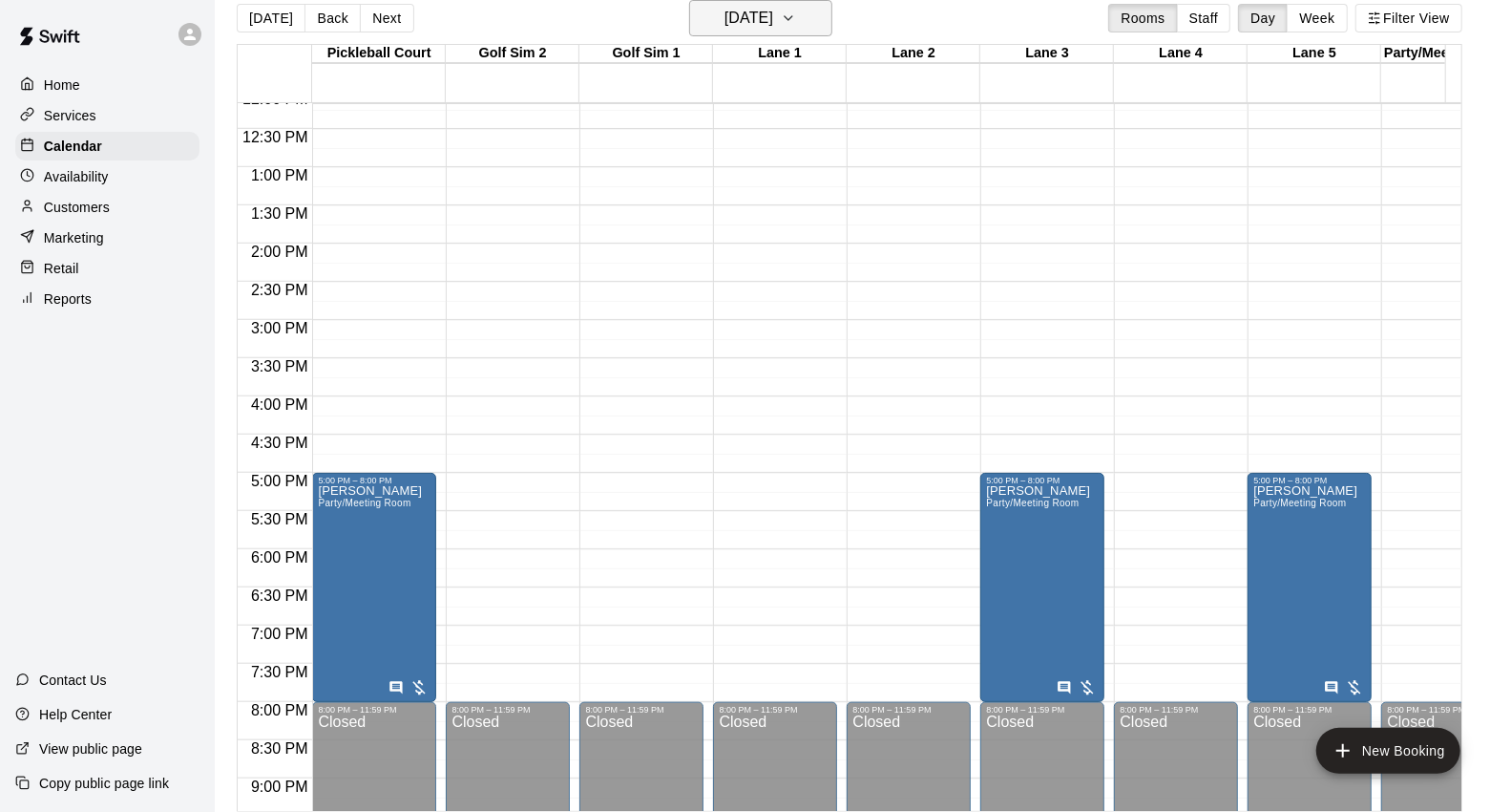
click at [773, 8] on h6 "[DATE]" at bounding box center [749, 18] width 49 height 27
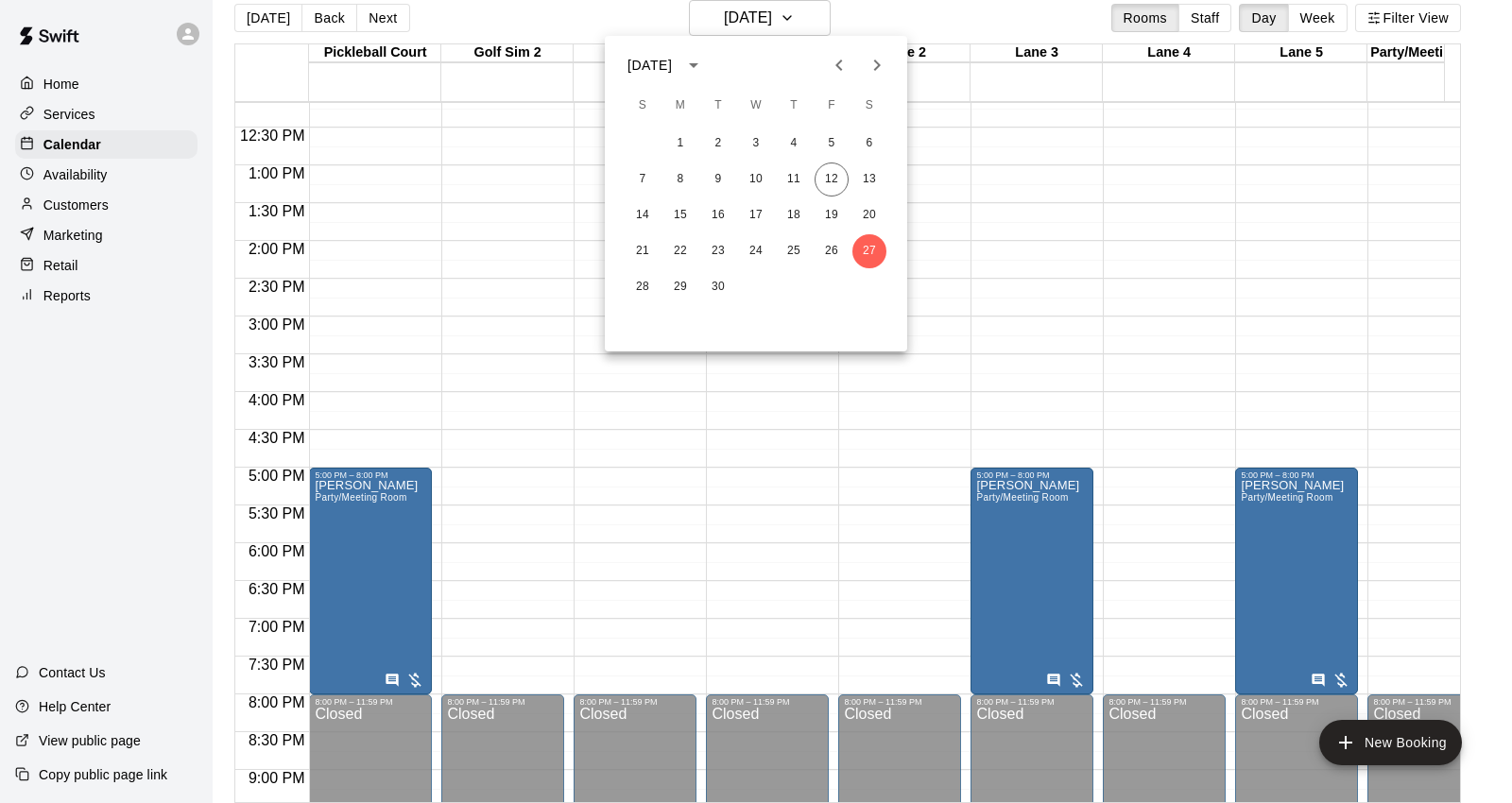
click at [539, 155] on div at bounding box center [756, 402] width 1512 height 803
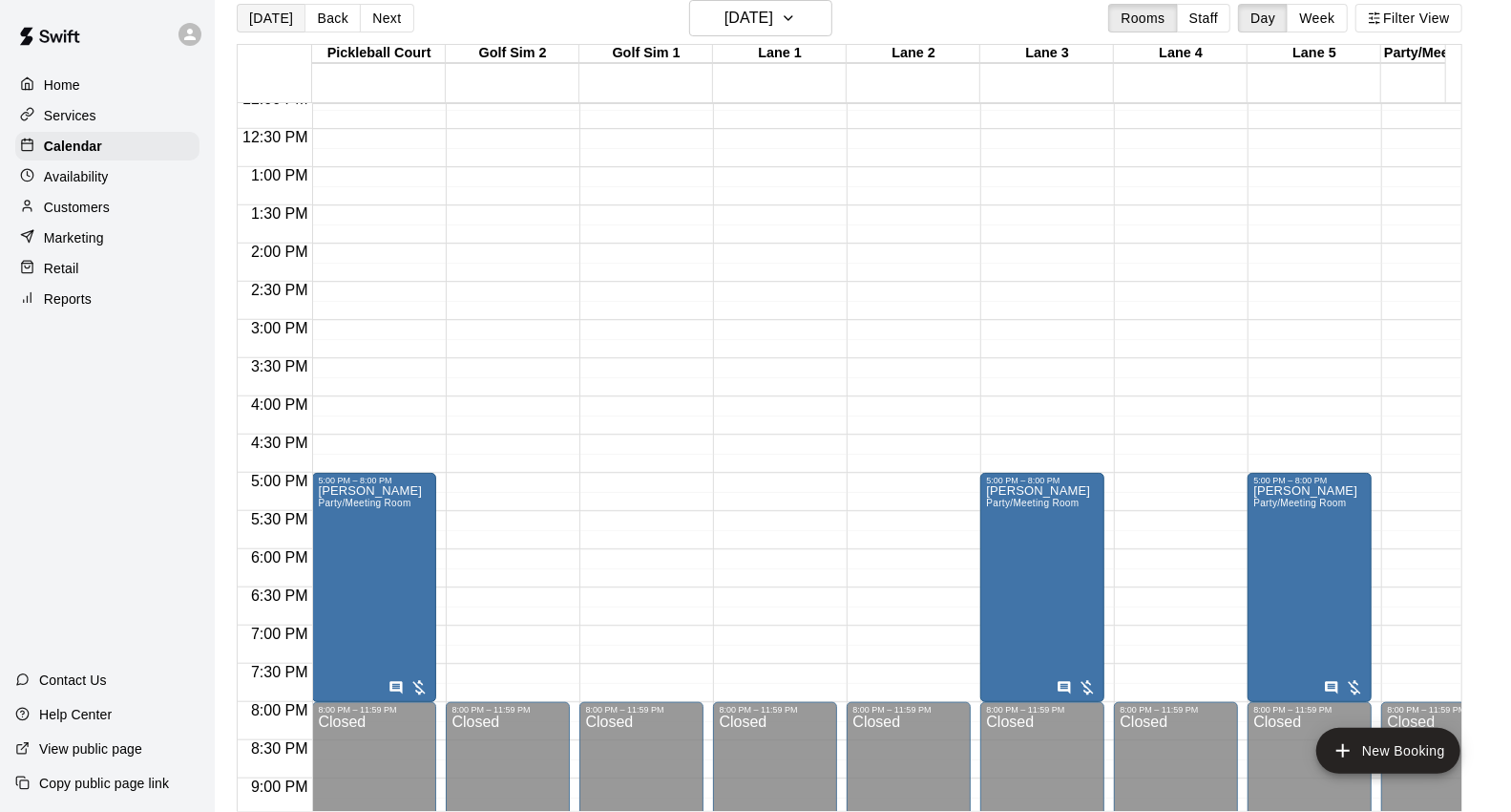
click at [283, 22] on button "[DATE]" at bounding box center [271, 18] width 69 height 29
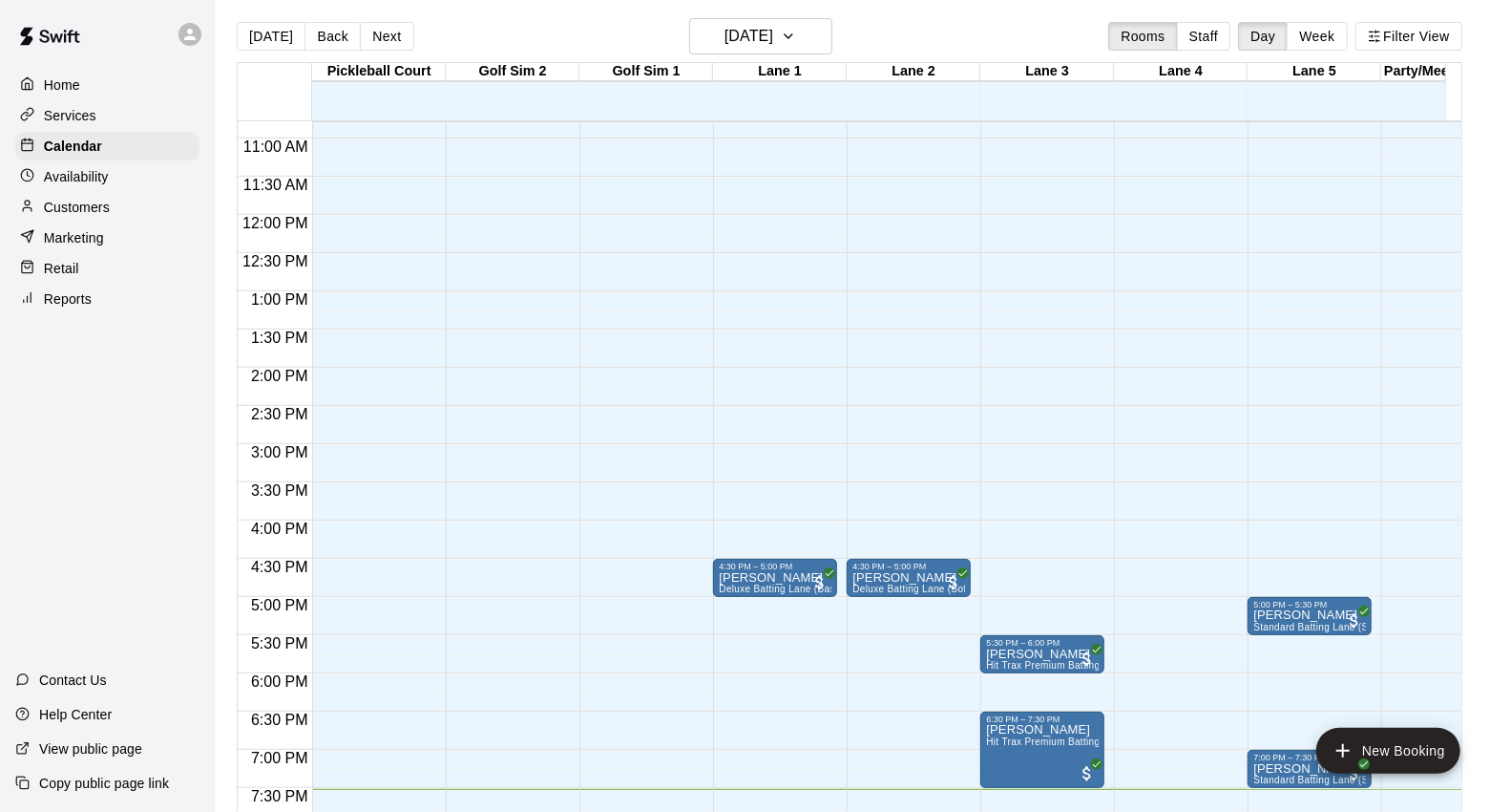
scroll to position [0, 0]
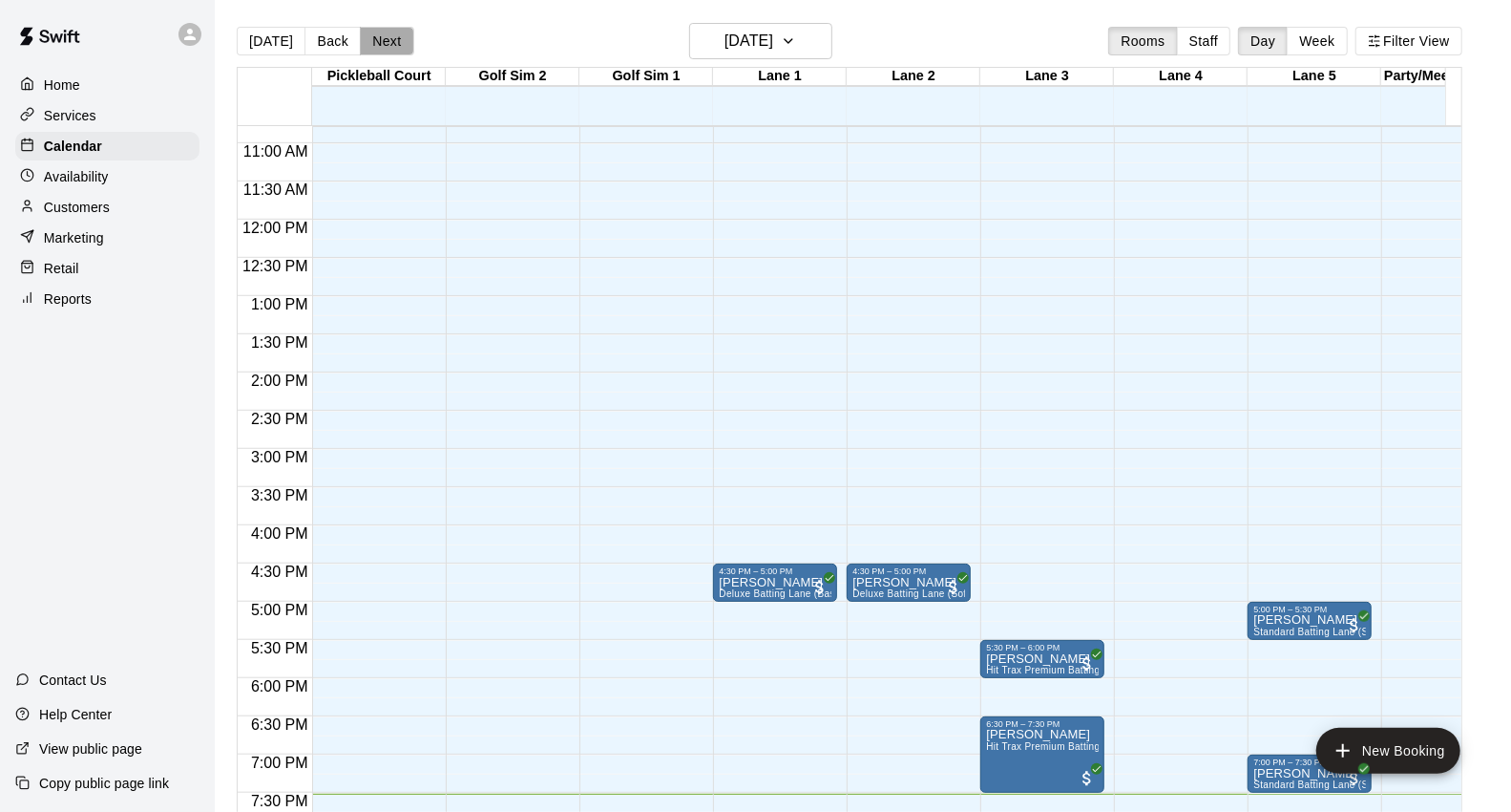
click at [393, 38] on button "Next" at bounding box center [386, 41] width 53 height 29
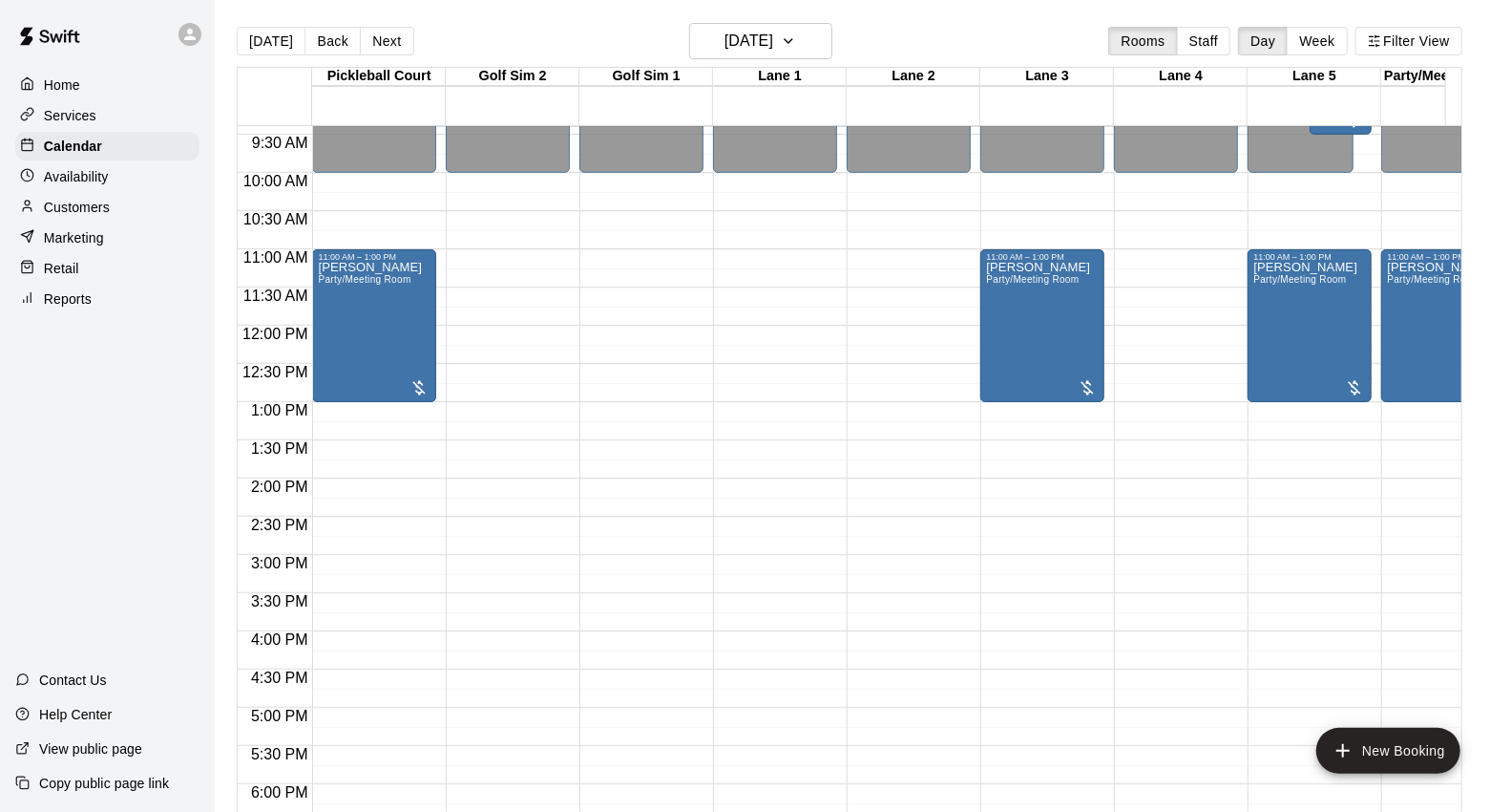
scroll to position [612, 0]
